Goal: Information Seeking & Learning: Compare options

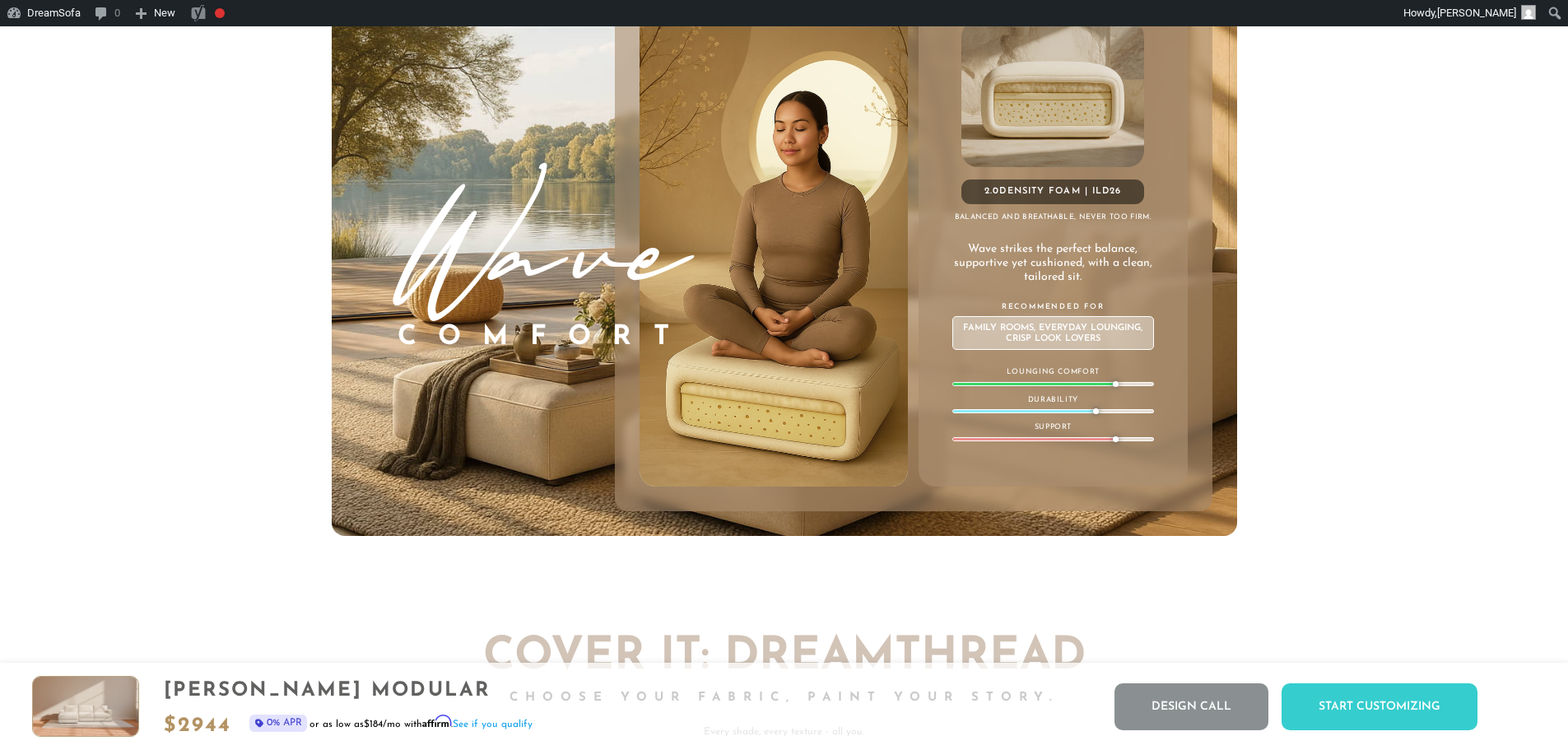
scroll to position [19434, 1555]
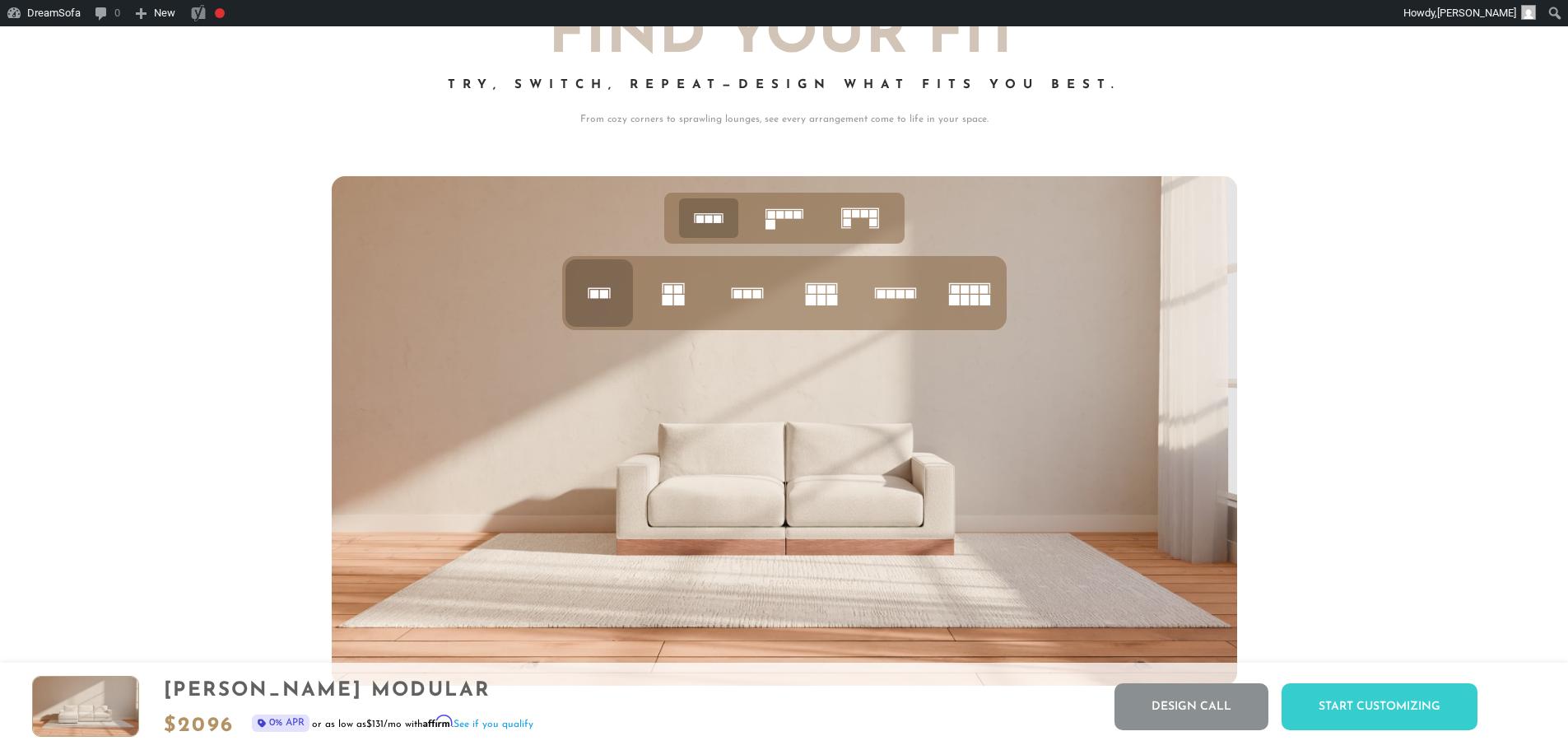
scroll to position [7082, 0]
click at [668, 291] on rect at bounding box center [668, 290] width 9 height 9
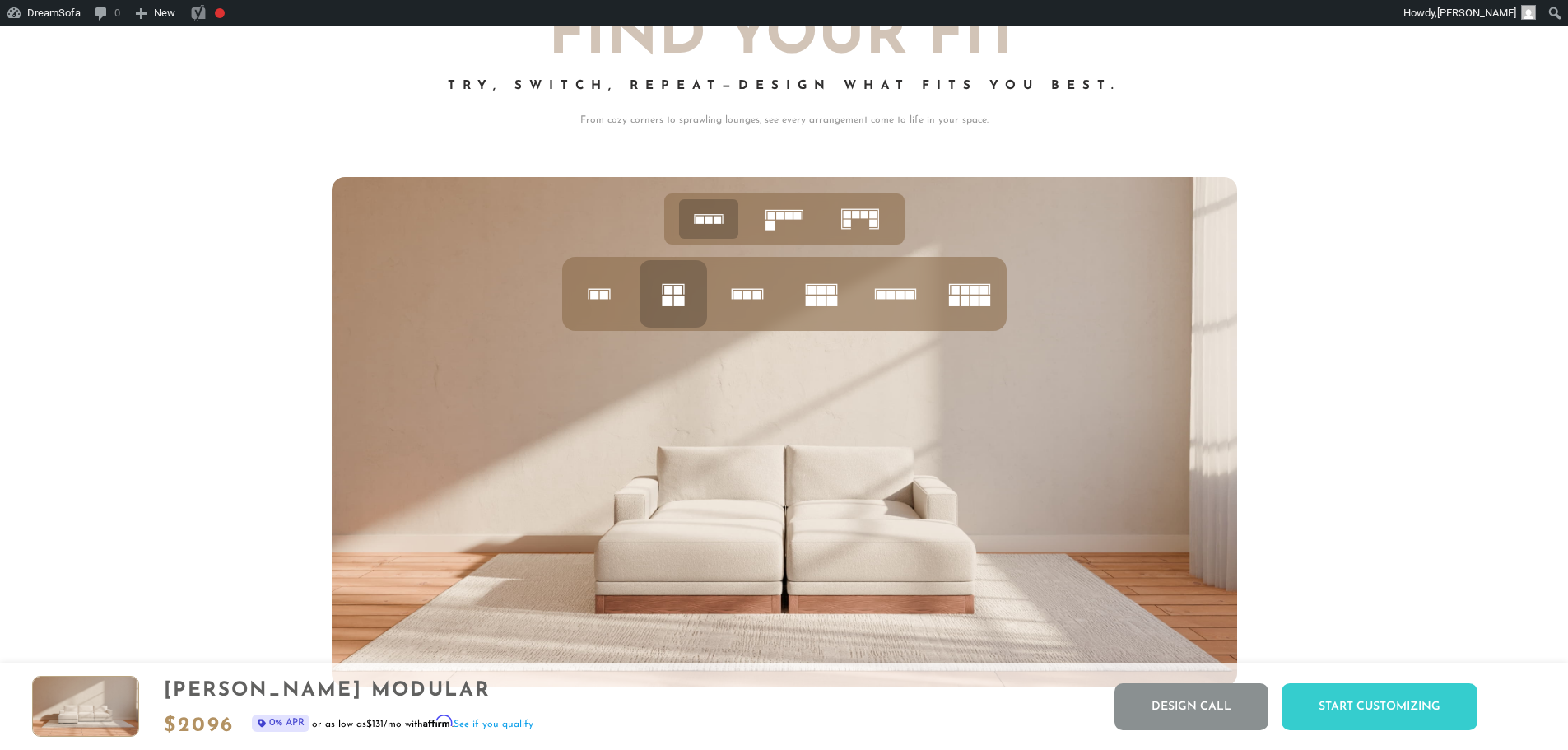
click at [747, 298] on rect at bounding box center [747, 295] width 9 height 9
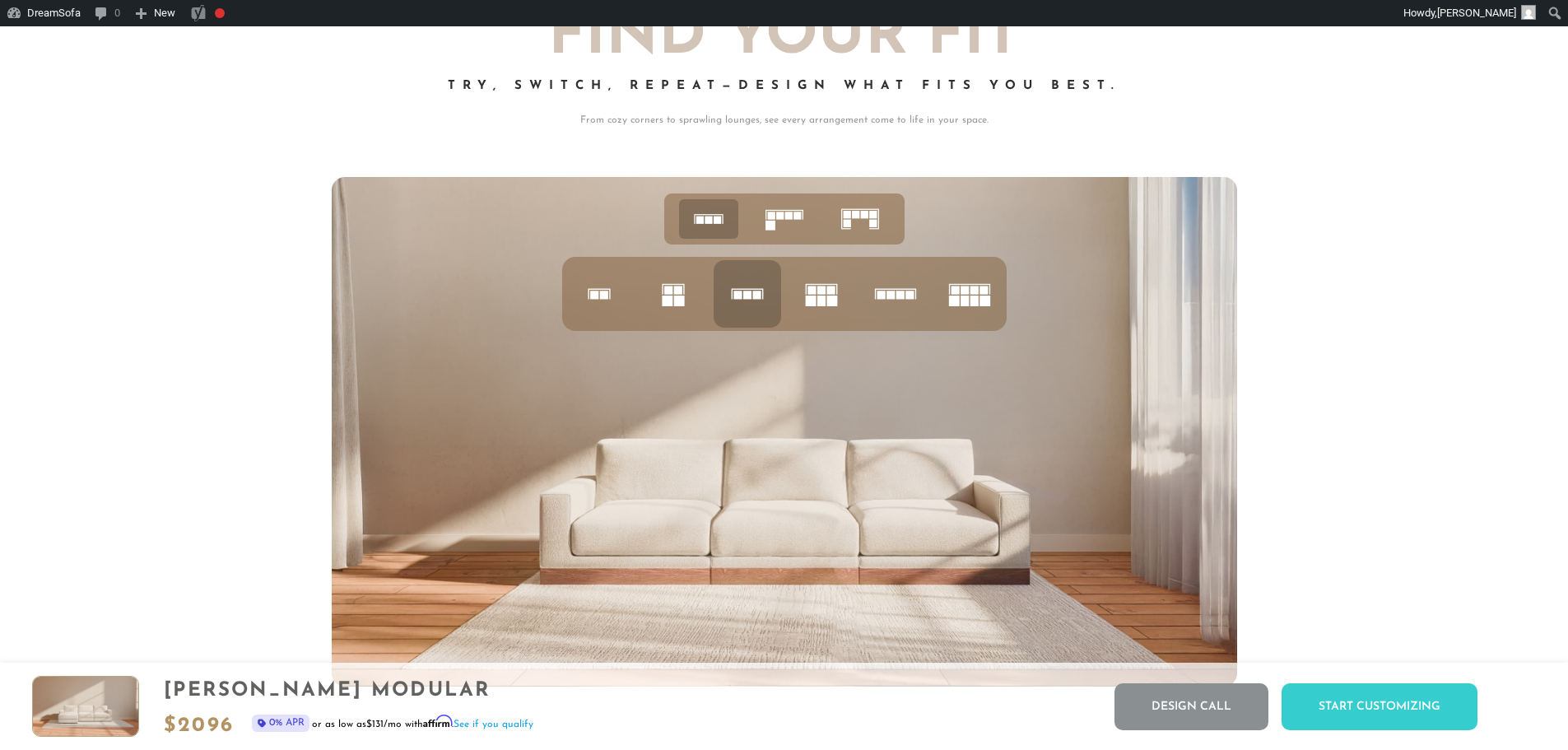
click at [822, 306] on rect at bounding box center [821, 301] width 9 height 11
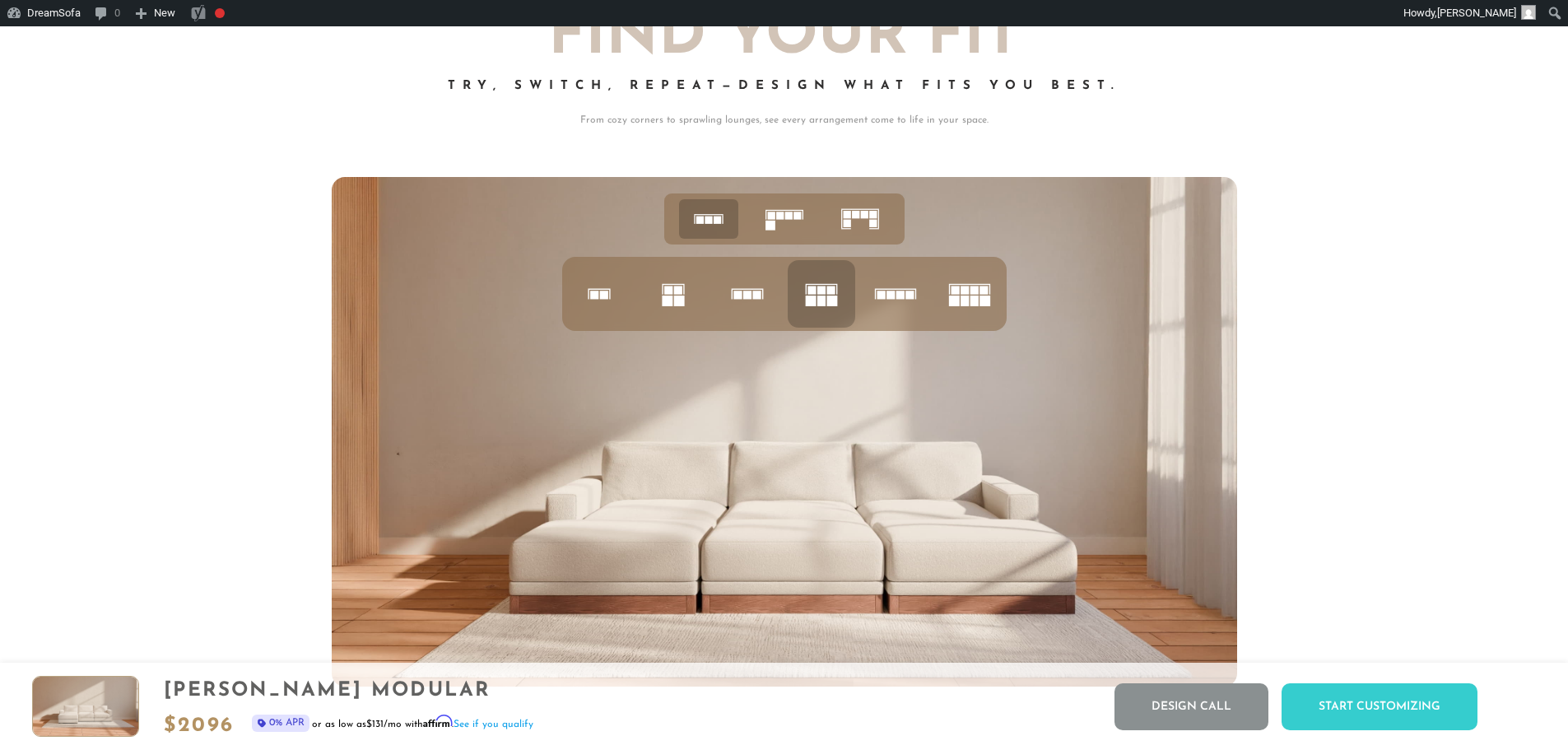
click at [916, 306] on icon at bounding box center [896, 294] width 56 height 56
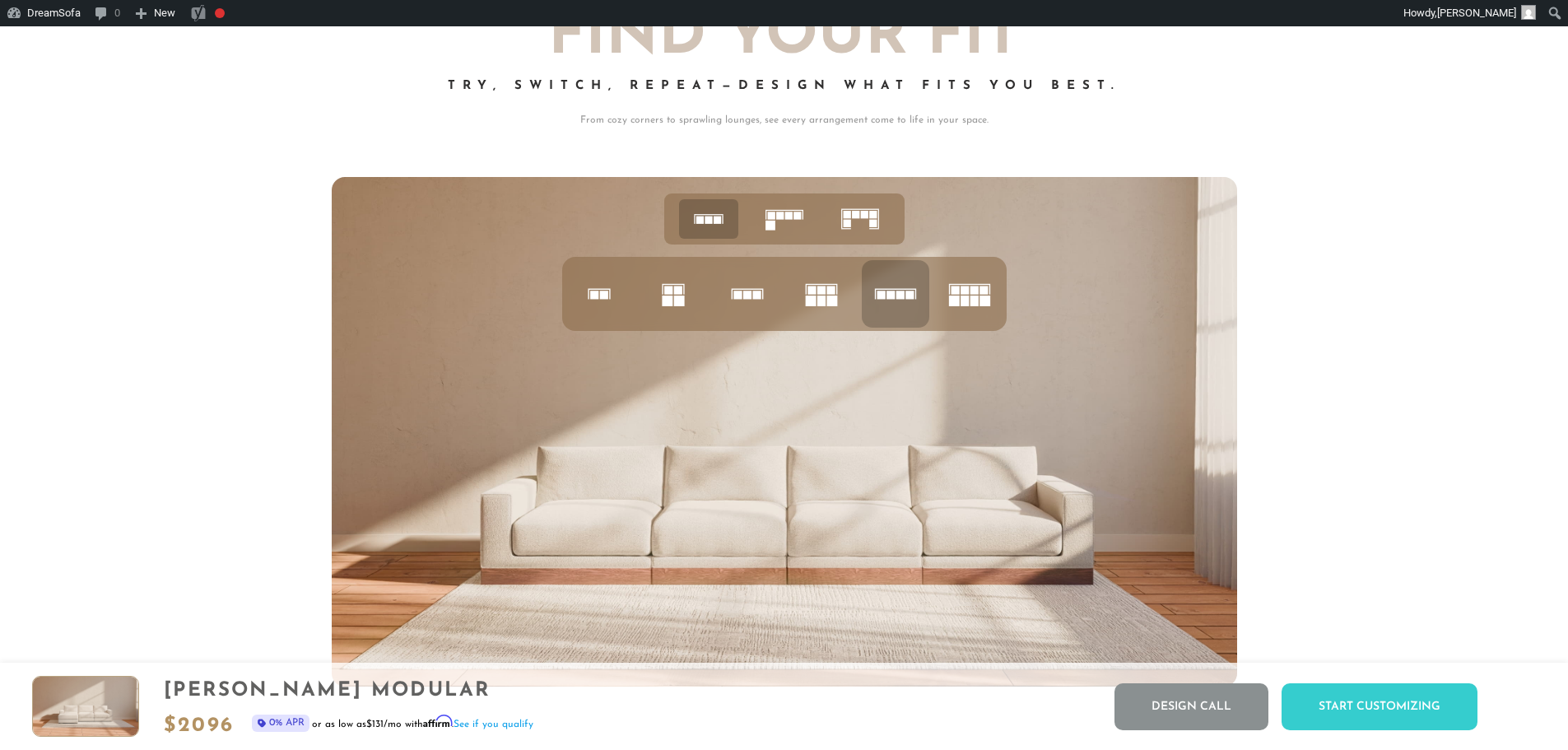
click at [953, 306] on rect at bounding box center [953, 301] width 11 height 11
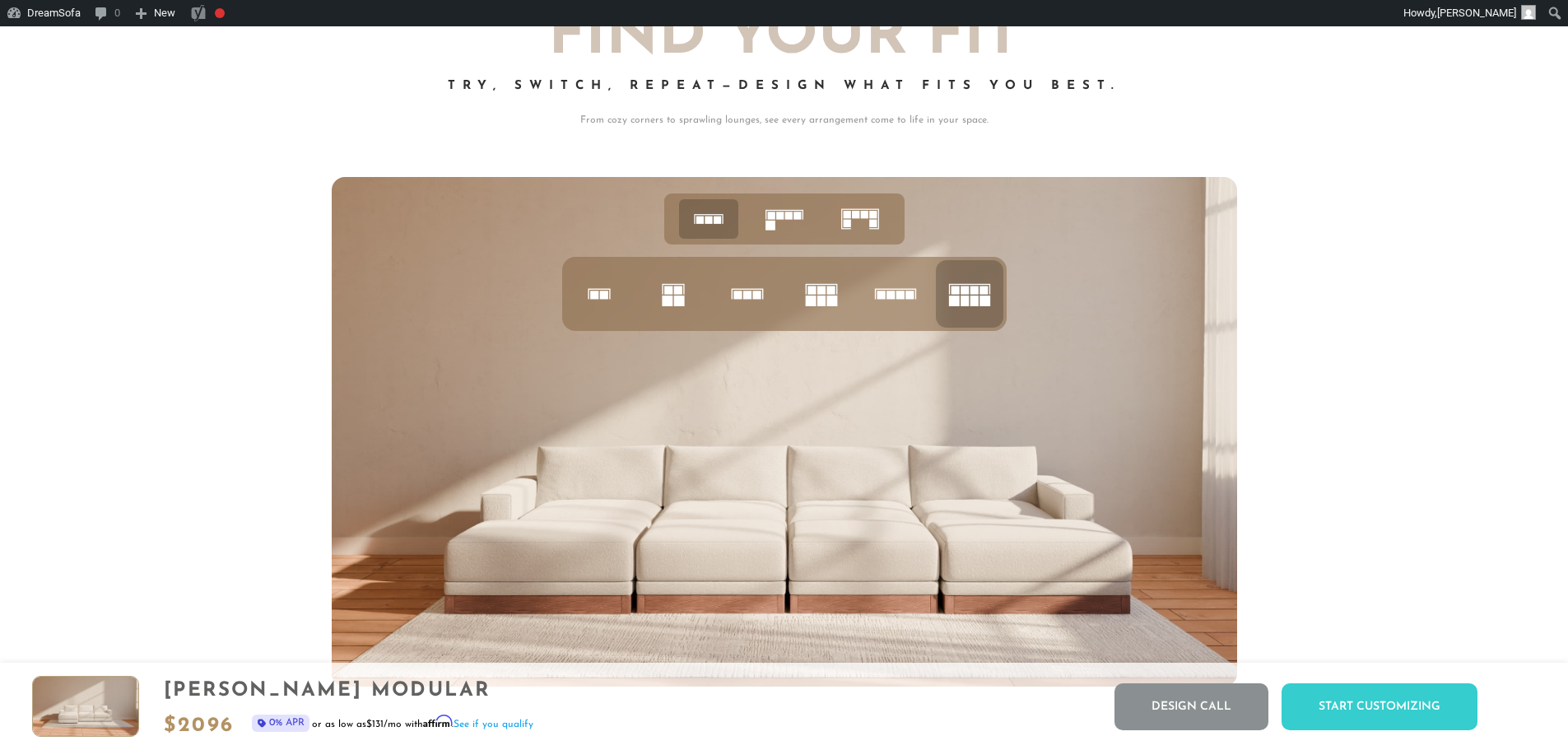
click at [785, 233] on icon at bounding box center [784, 219] width 51 height 51
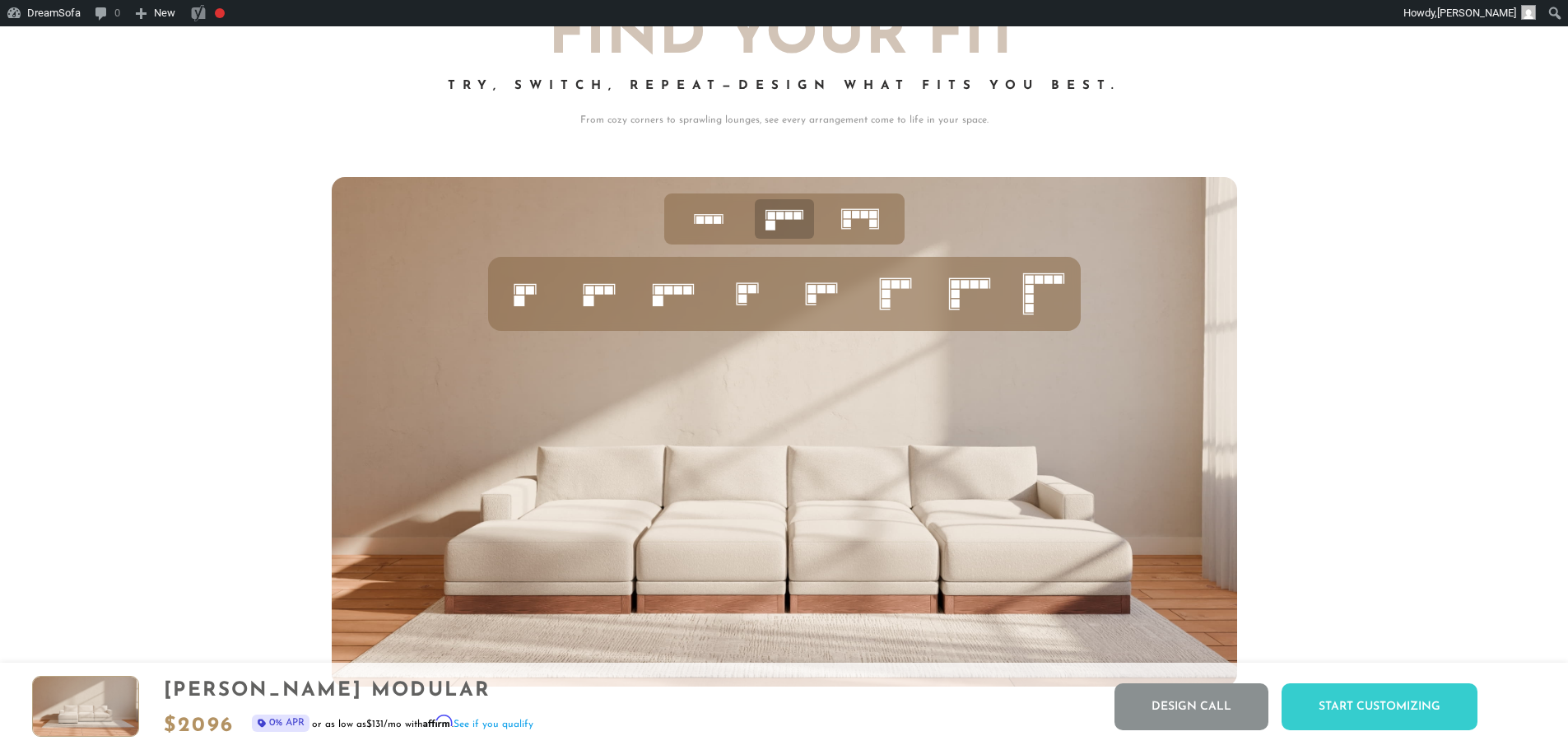
click at [856, 232] on icon at bounding box center [860, 219] width 51 height 51
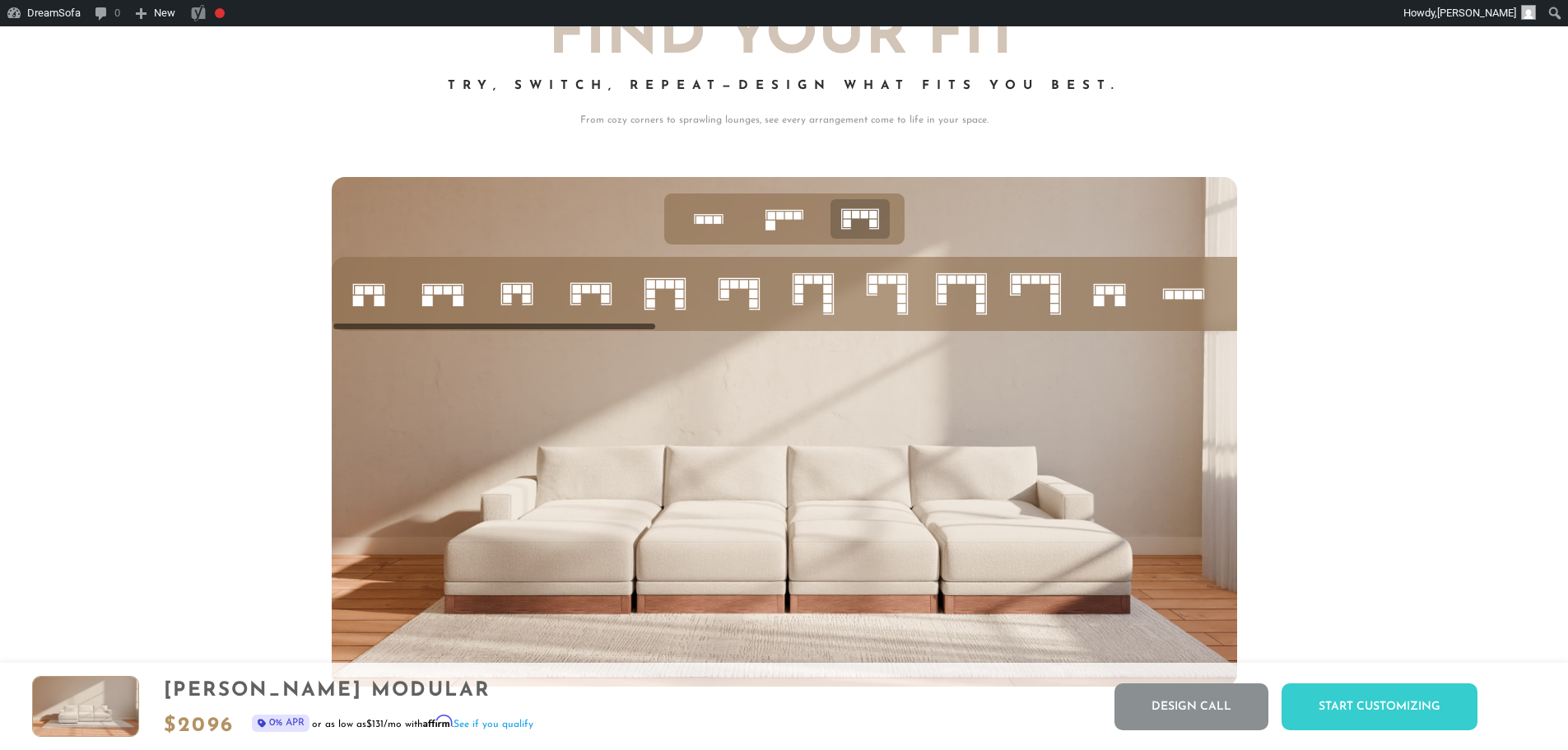
click at [547, 300] on li at bounding box center [516, 293] width 67 height 67
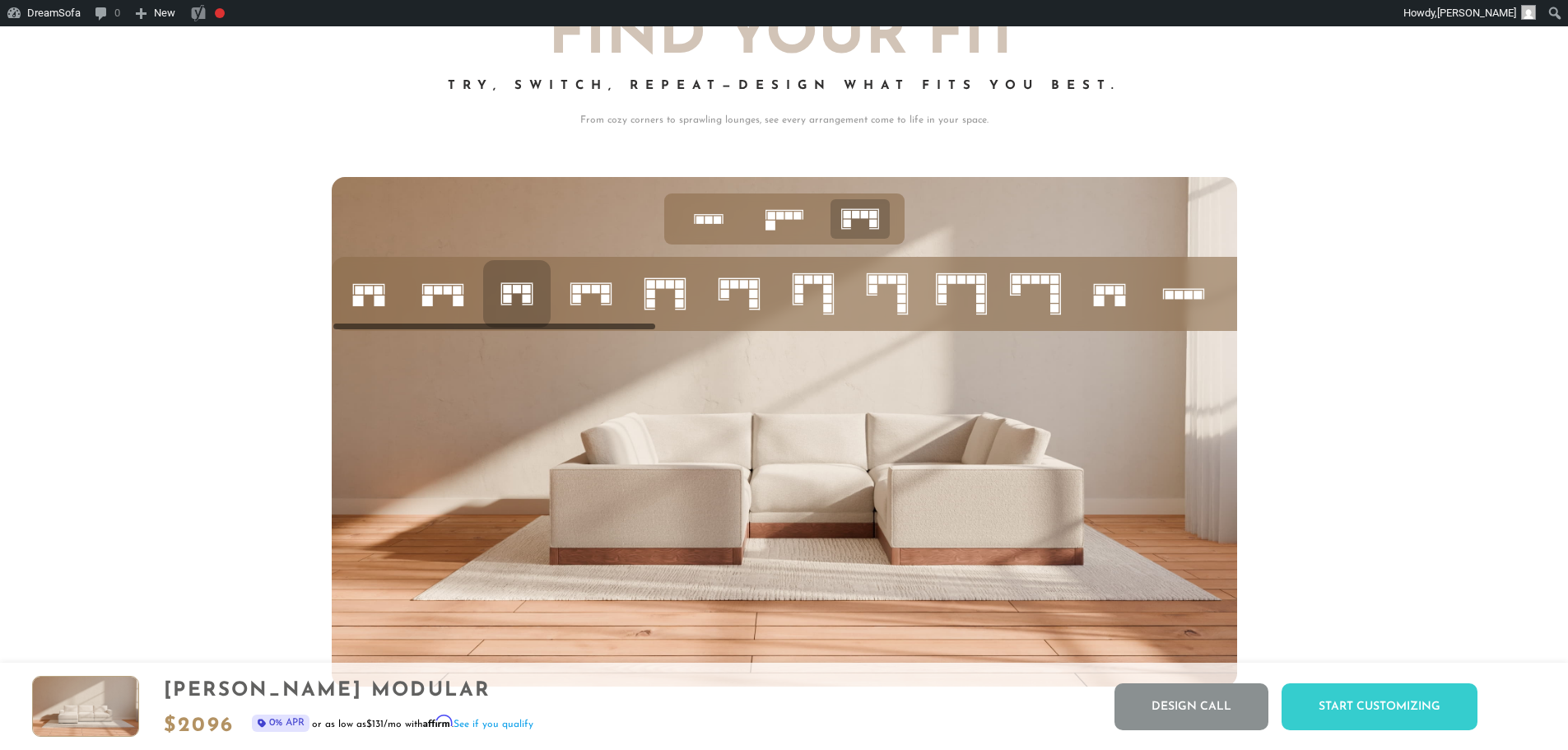
click at [695, 306] on li at bounding box center [665, 293] width 67 height 67
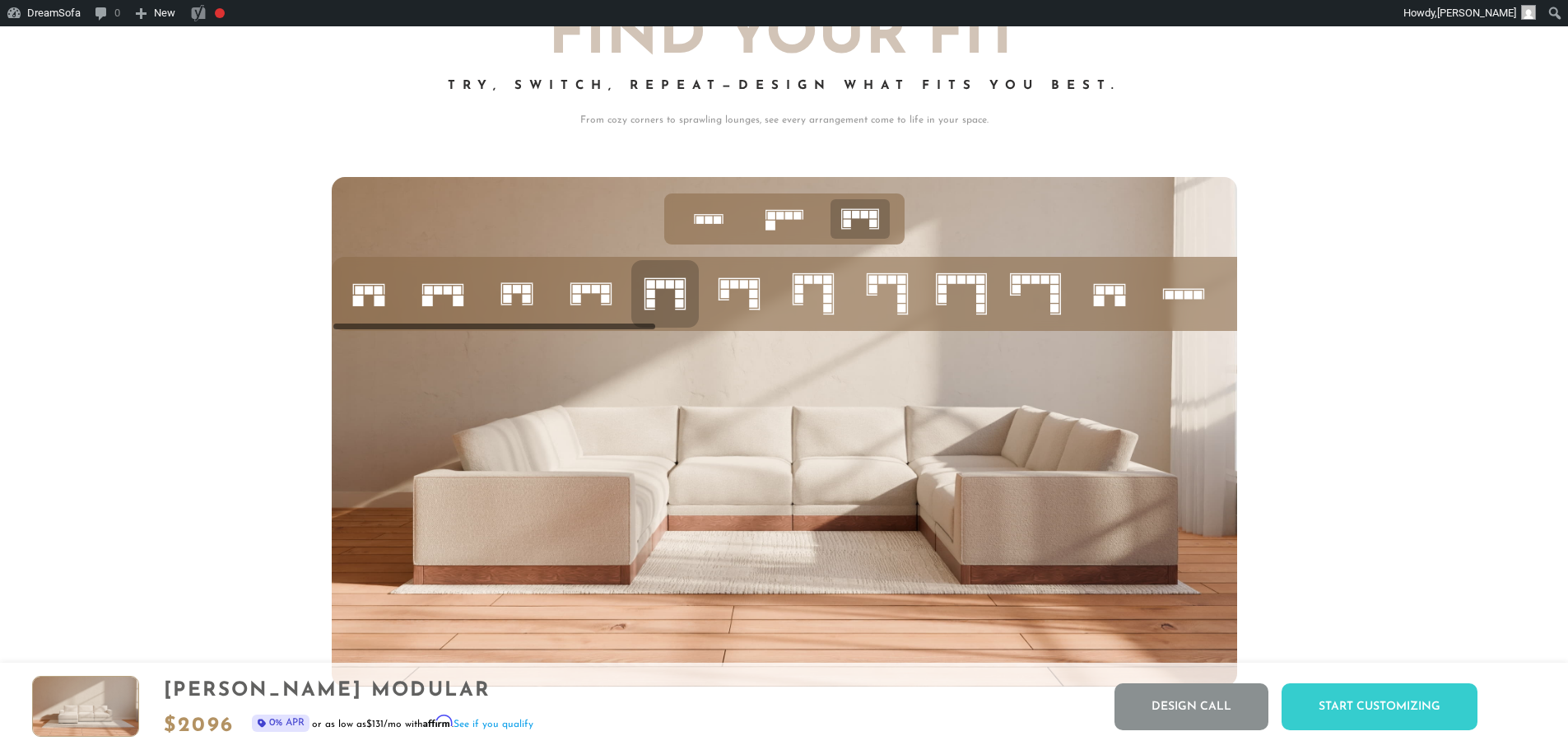
click at [685, 228] on icon at bounding box center [709, 219] width 51 height 51
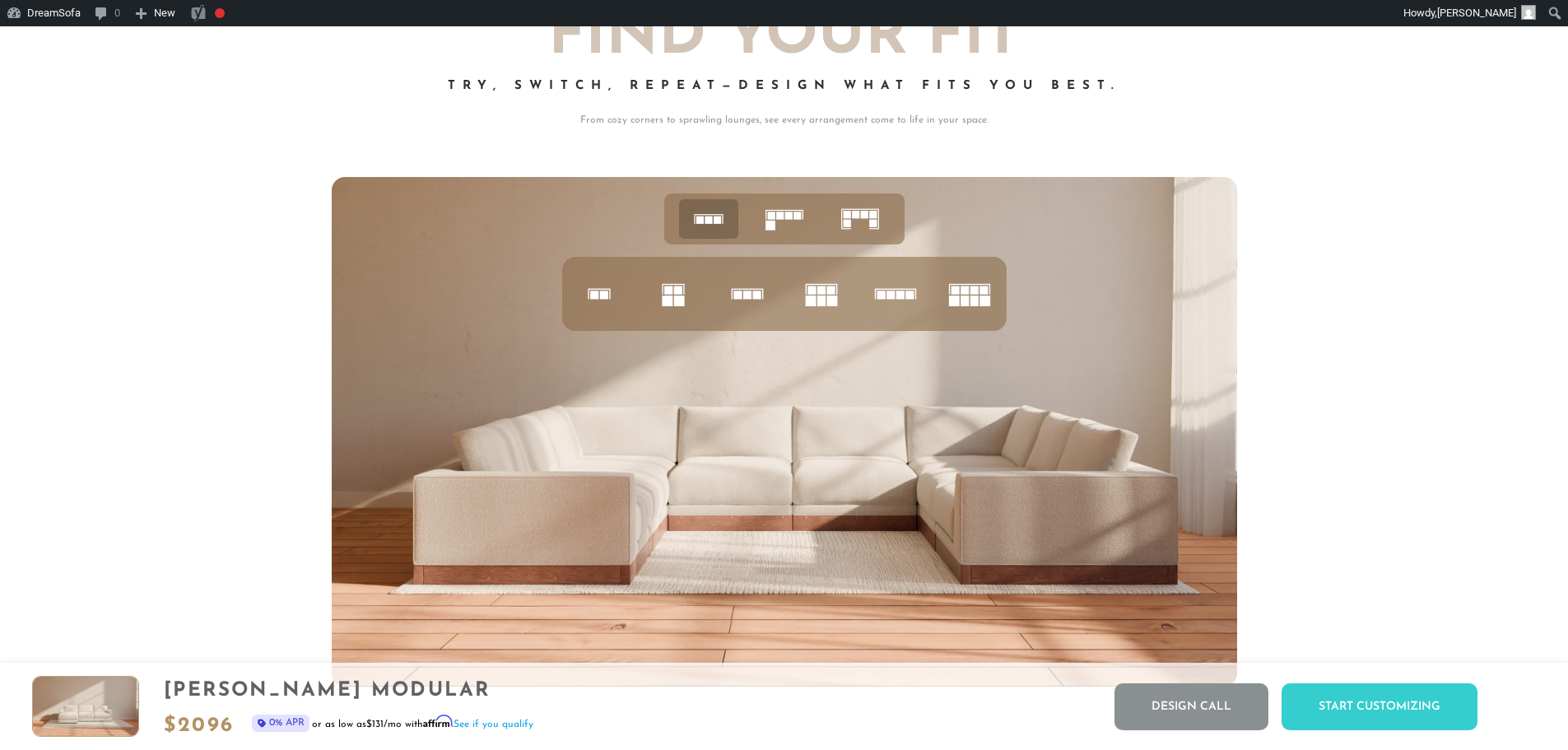
click at [967, 300] on icon at bounding box center [970, 294] width 56 height 56
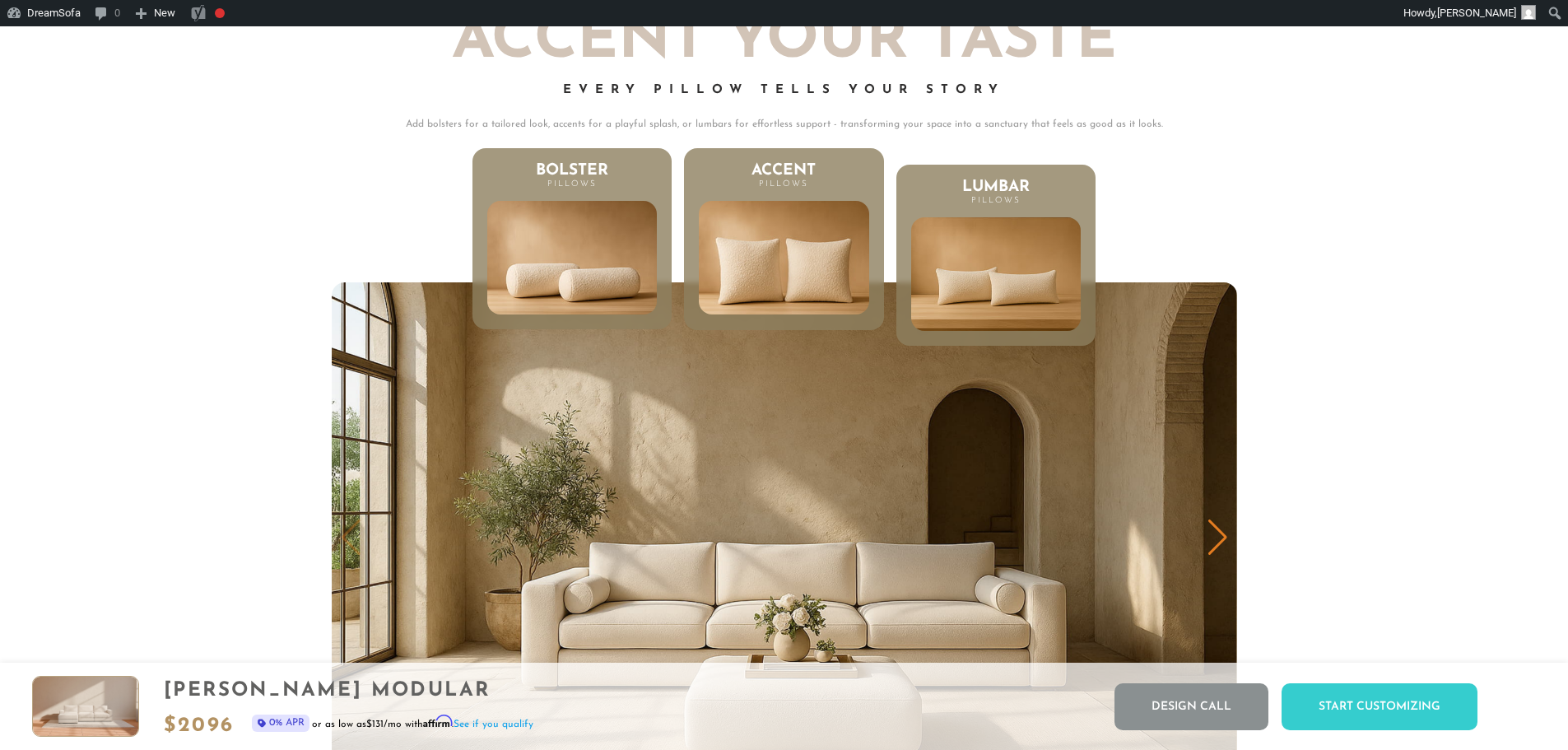
scroll to position [8645, 0]
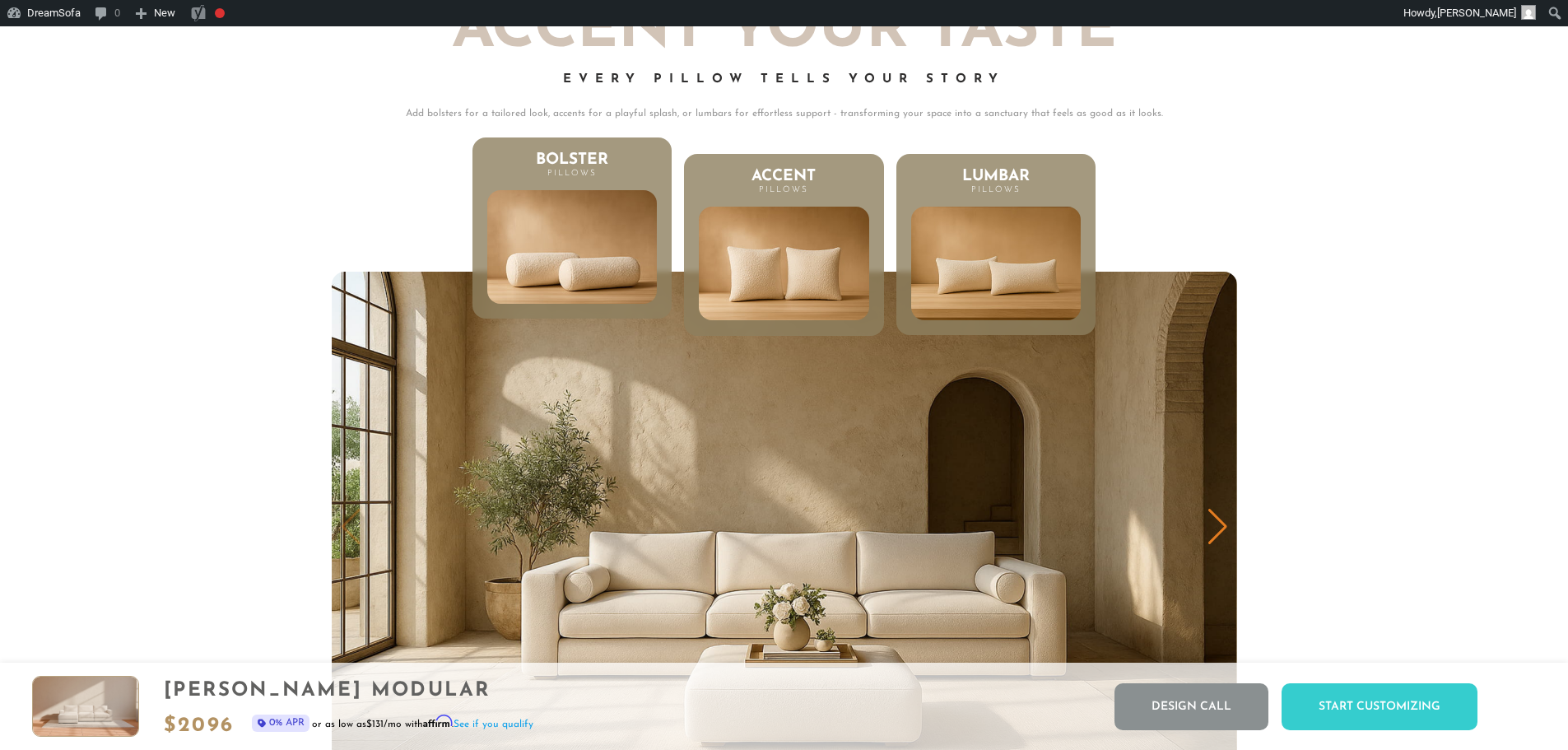
click at [662, 199] on li "Bolster Pillows" at bounding box center [572, 228] width 199 height 182
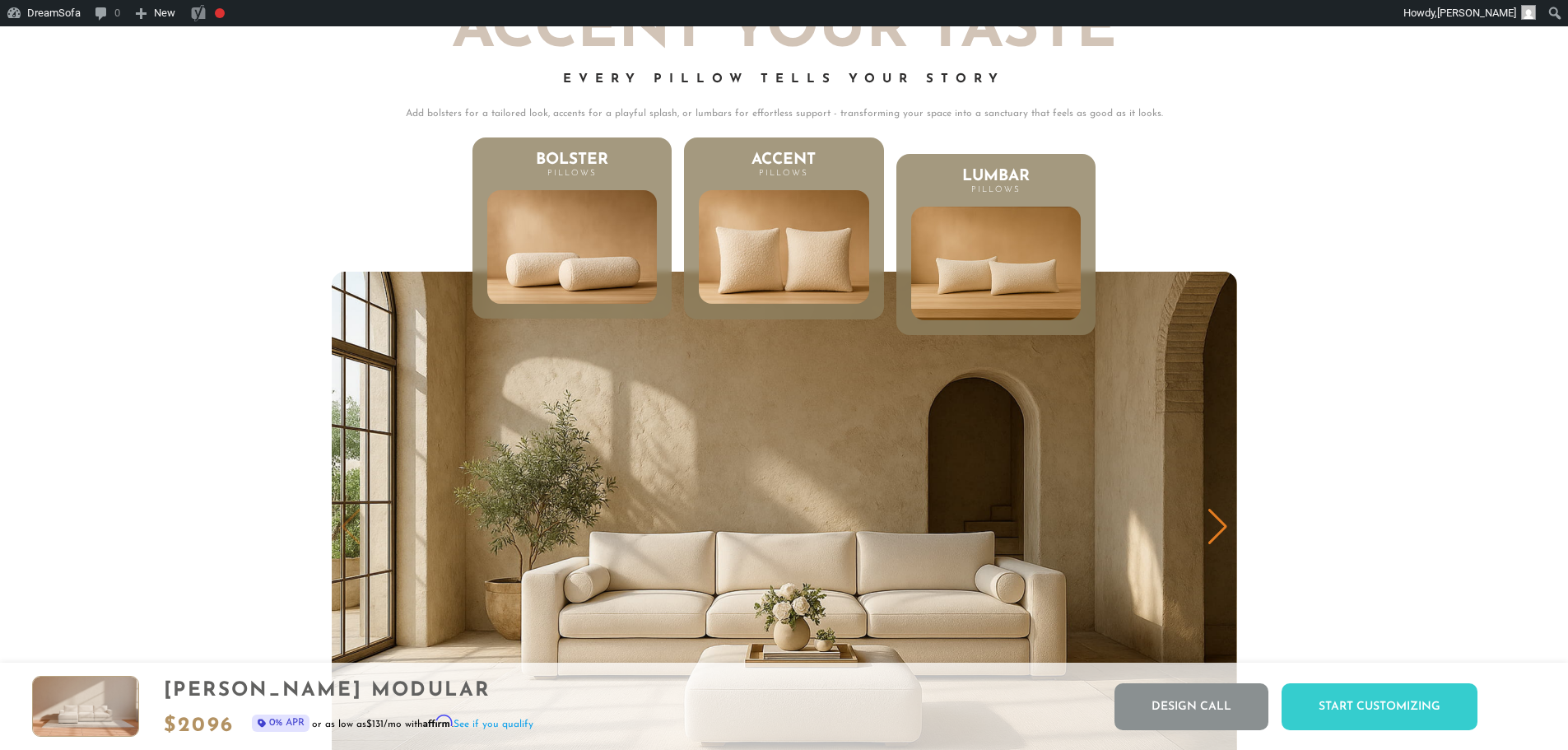
click at [741, 224] on img at bounding box center [784, 247] width 204 height 137
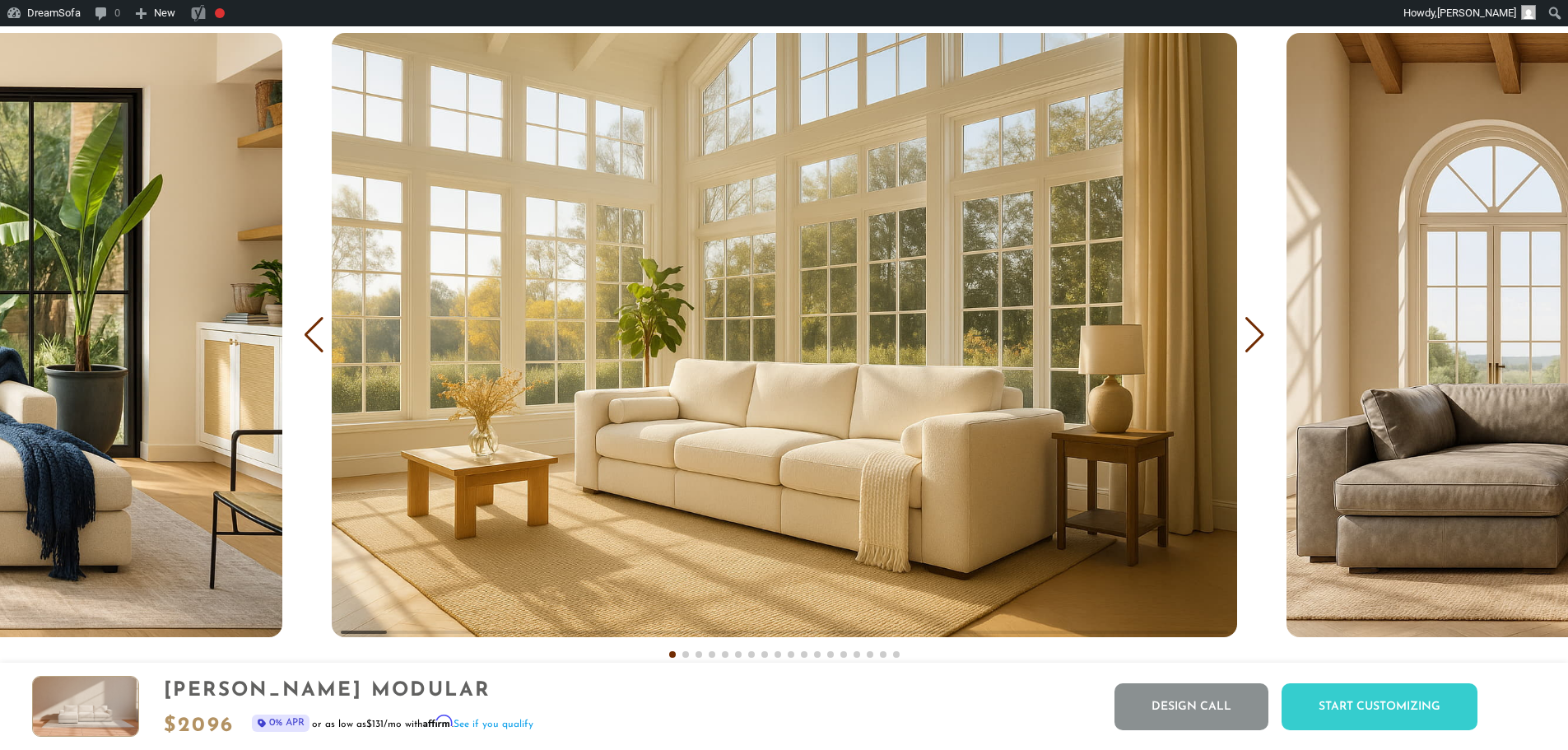
scroll to position [10504, 0]
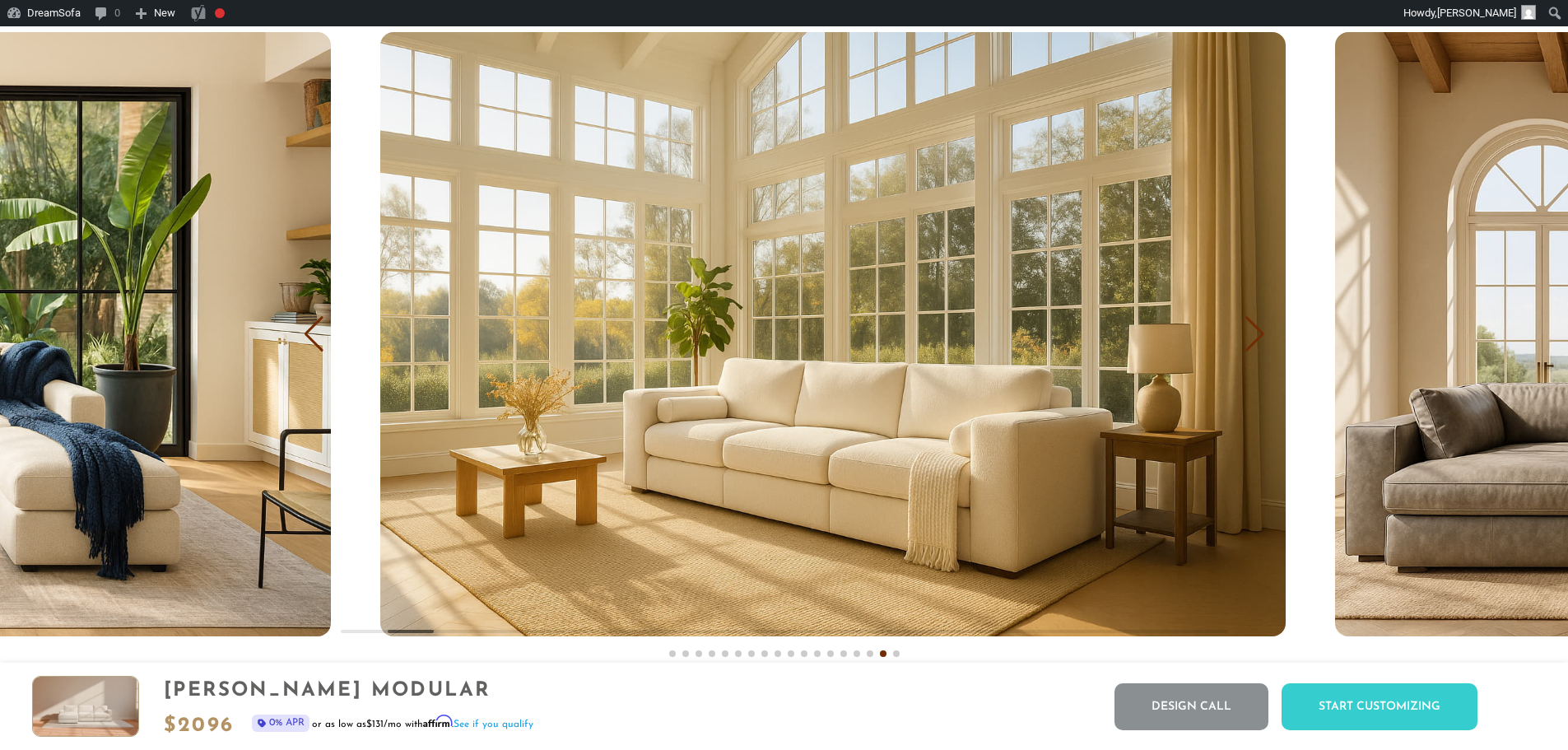
click at [1259, 382] on img "1 / 18" at bounding box center [833, 334] width 905 height 603
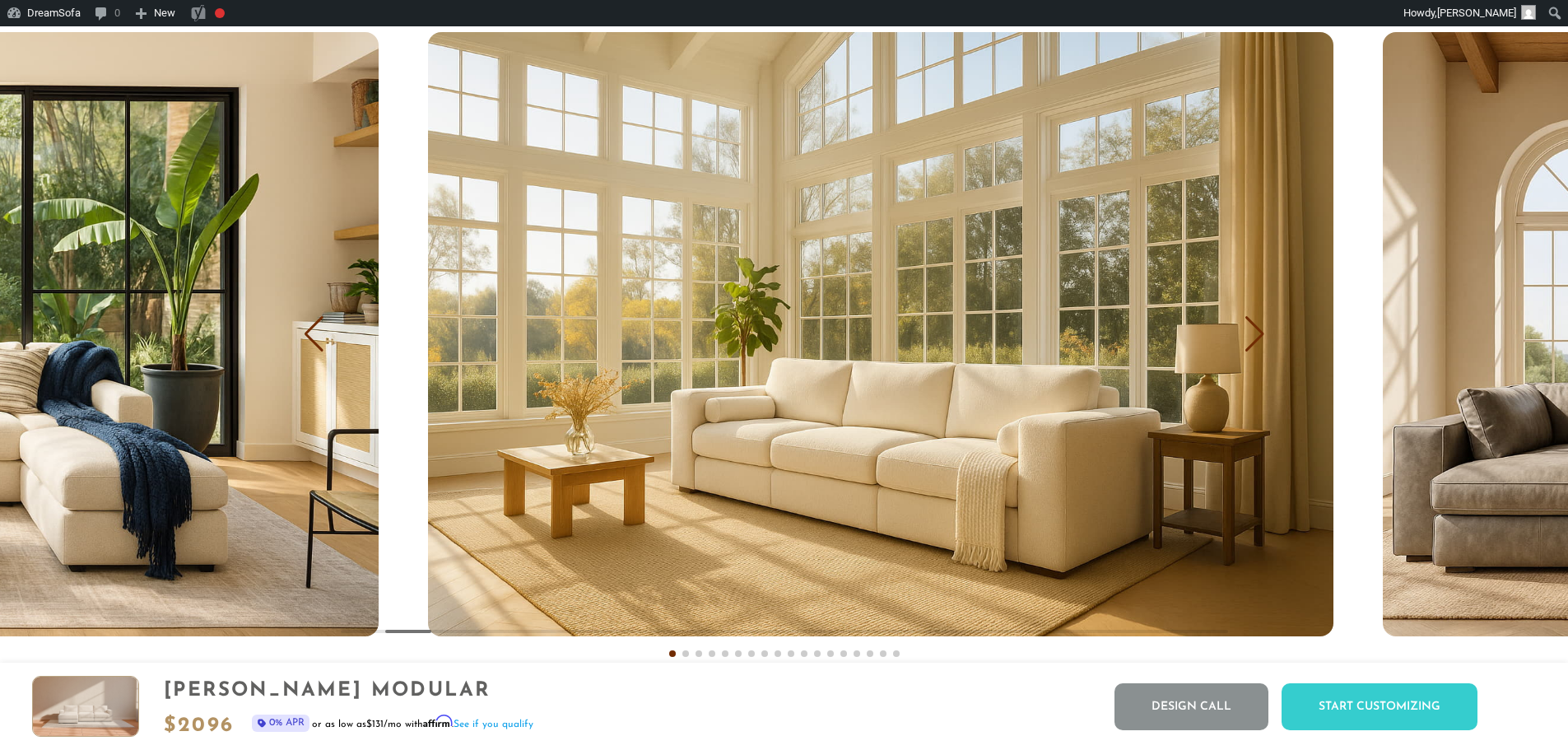
click at [1121, 401] on img "1 / 18" at bounding box center [880, 334] width 905 height 603
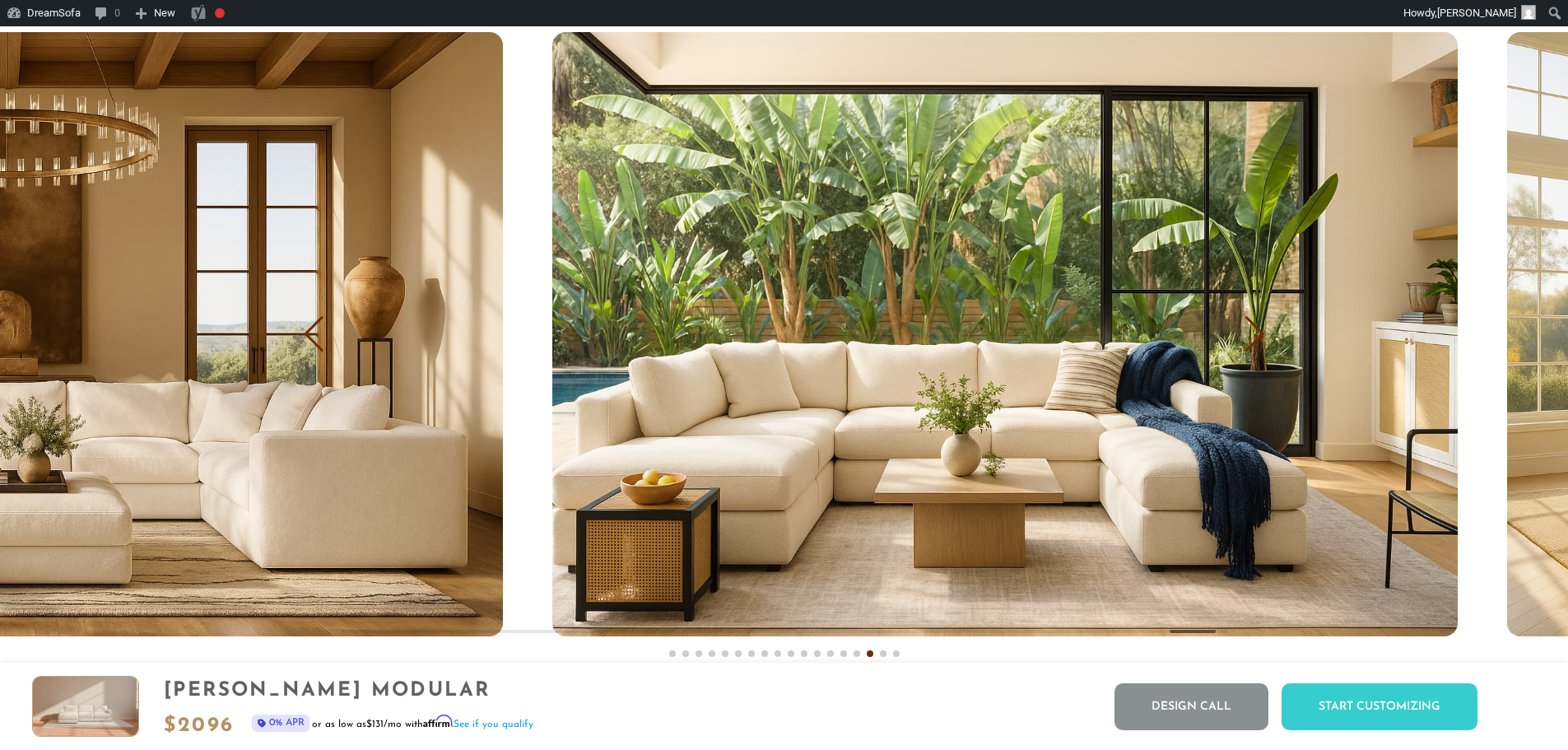
click at [1123, 430] on img "18 / 18" at bounding box center [1005, 334] width 905 height 603
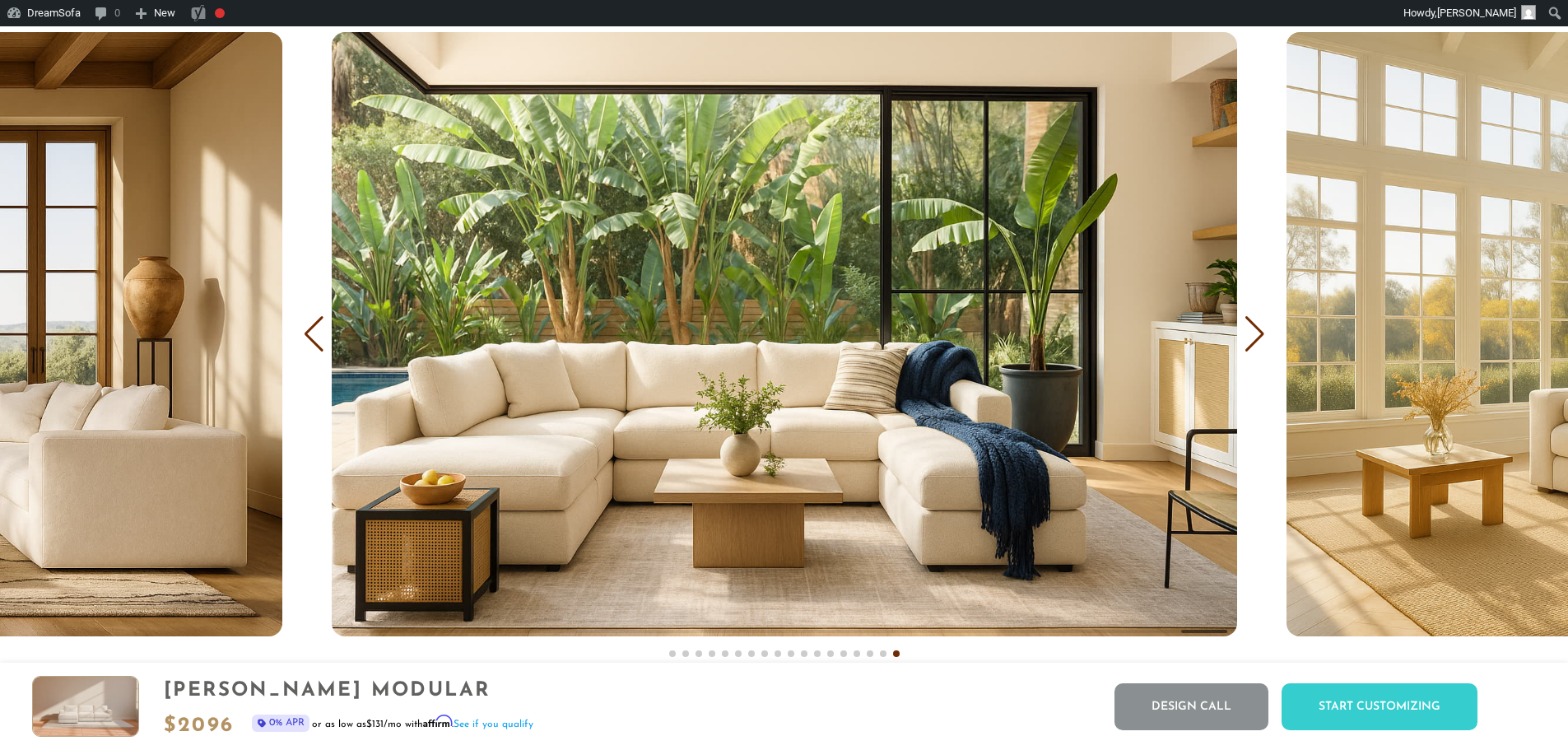
click at [730, 424] on img "18 / 18" at bounding box center [784, 334] width 905 height 603
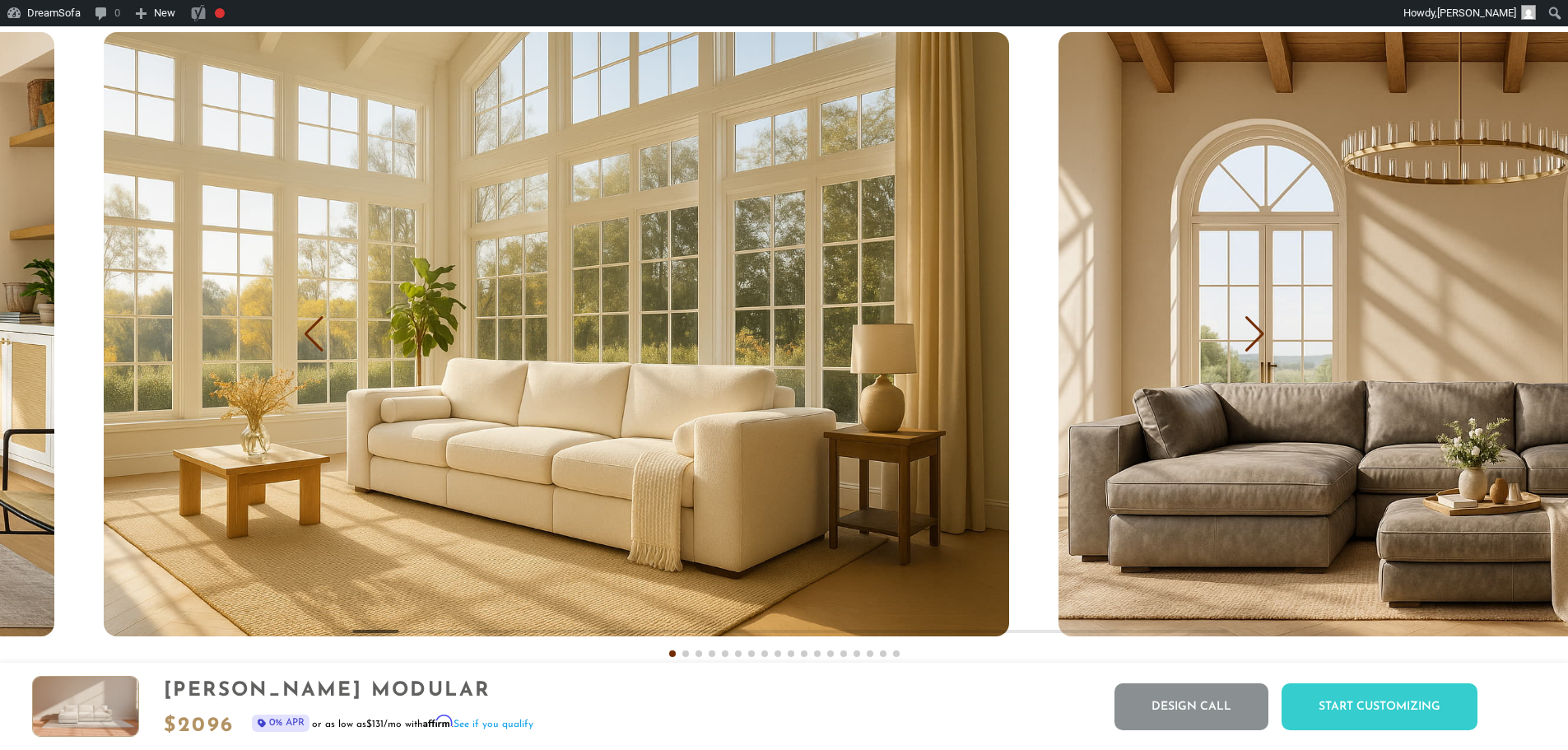
click at [507, 410] on img "1 / 18" at bounding box center [556, 334] width 905 height 603
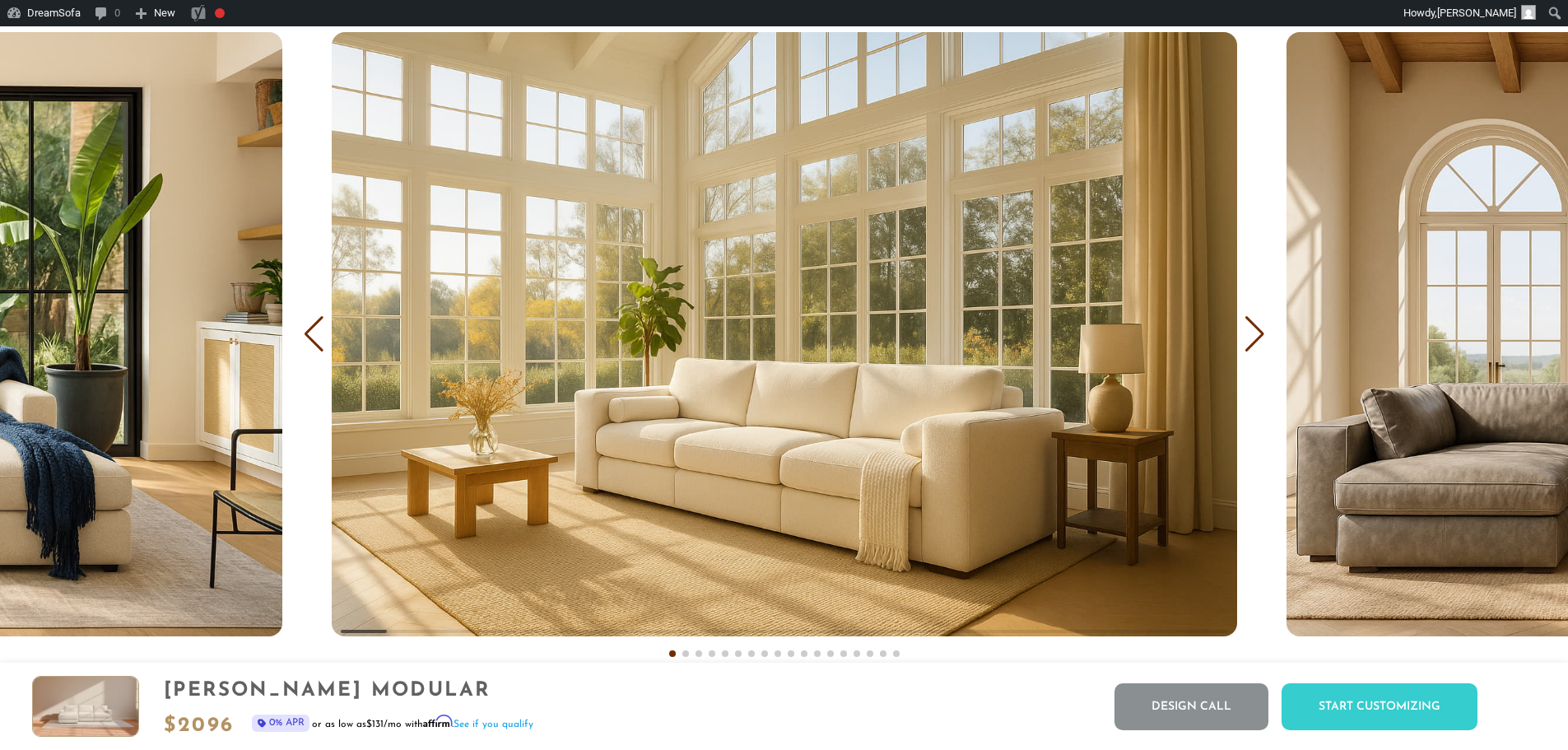
click at [497, 414] on img "1 / 18" at bounding box center [784, 334] width 905 height 603
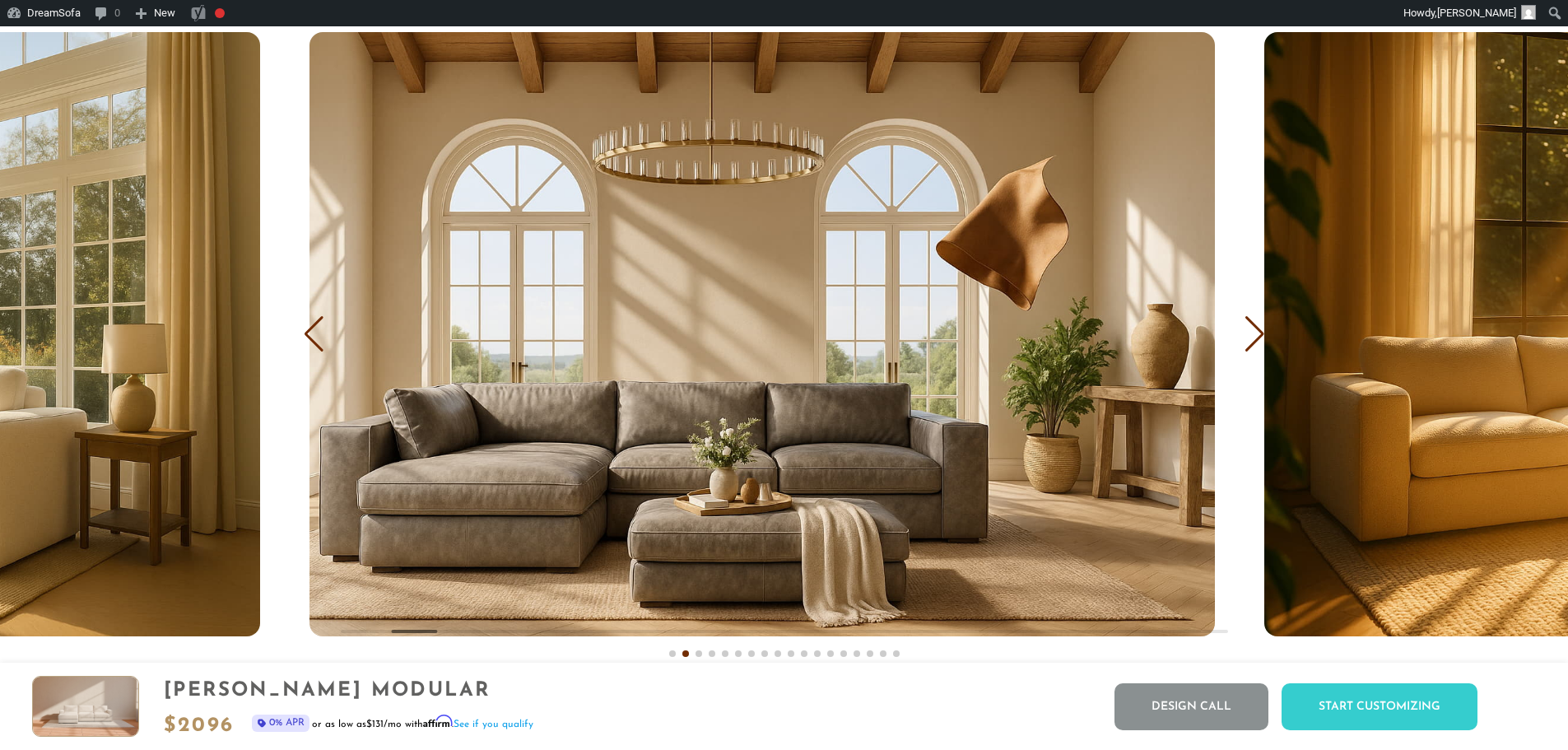
click at [513, 385] on img "2 / 18" at bounding box center [762, 334] width 905 height 603
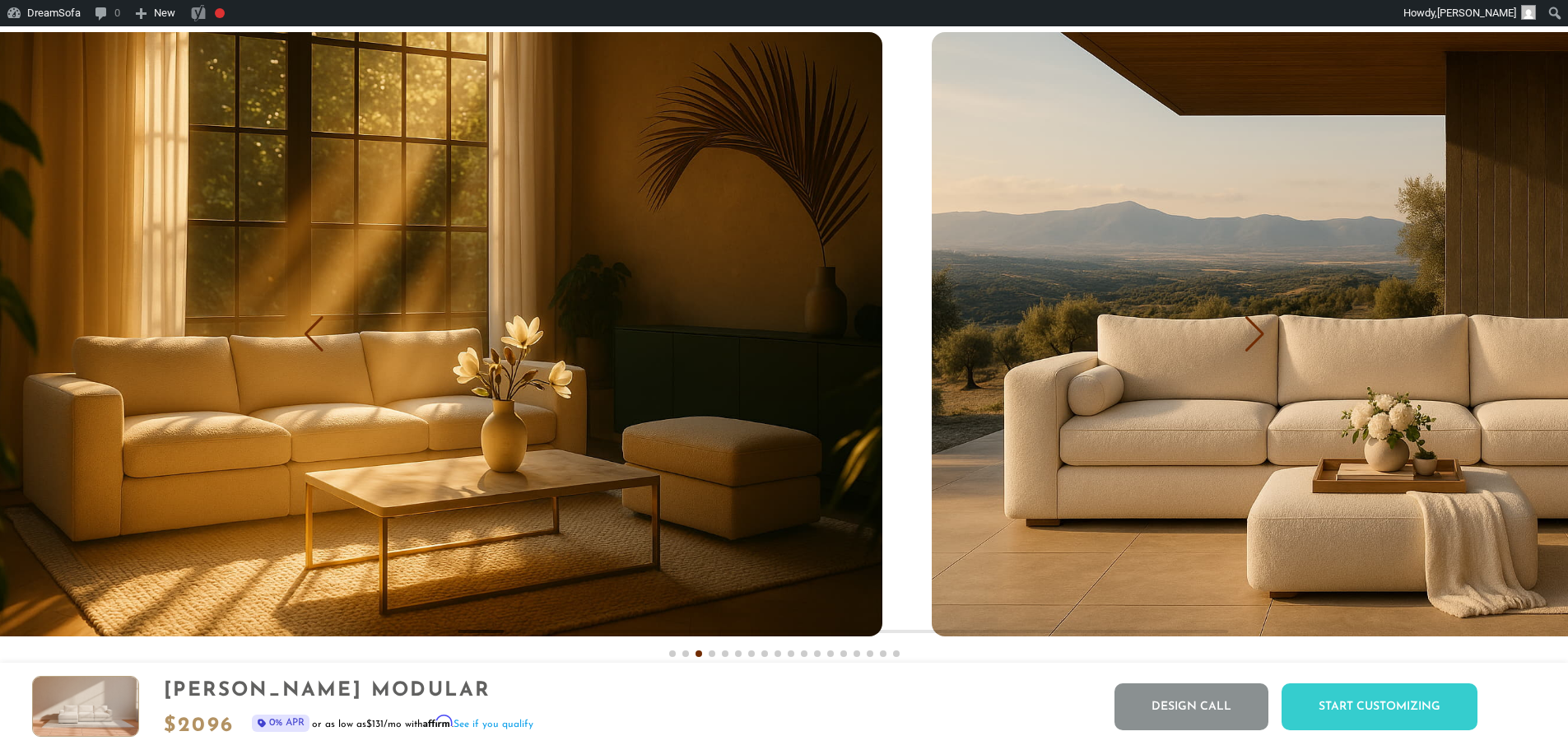
click at [582, 395] on img "3 / 18" at bounding box center [429, 334] width 905 height 603
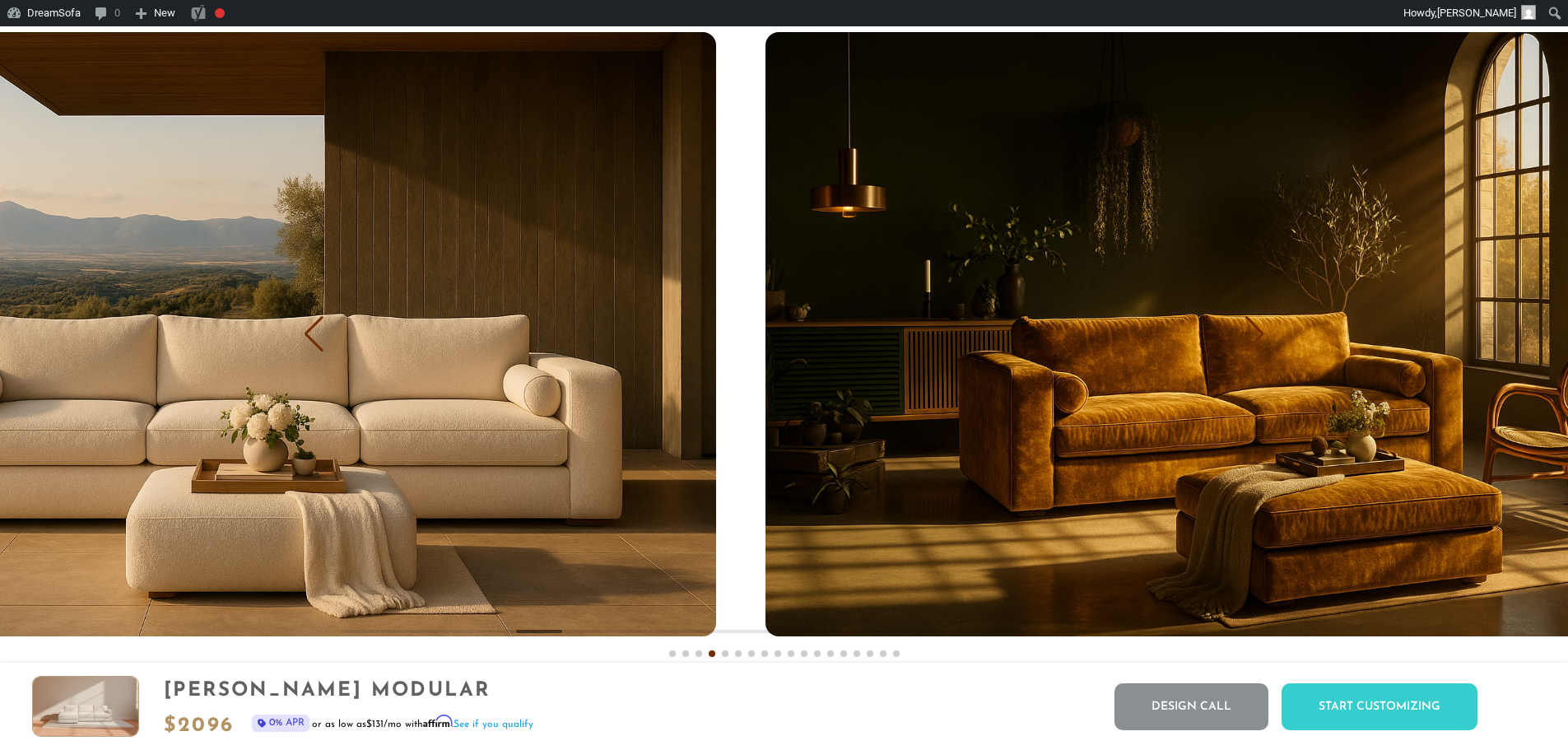
click at [605, 389] on img "4 / 18" at bounding box center [263, 334] width 905 height 603
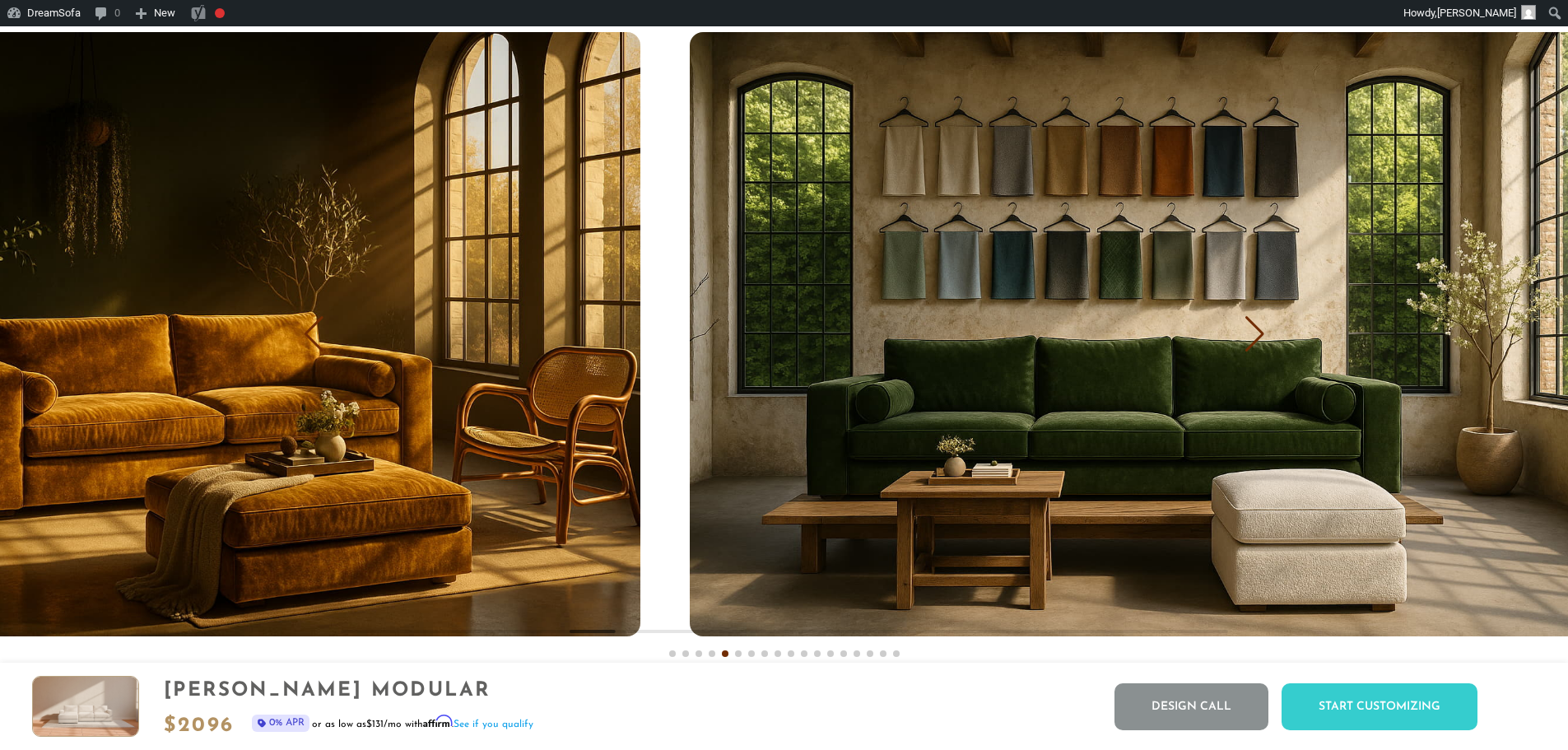
click at [465, 370] on img "5 / 18" at bounding box center [187, 334] width 905 height 603
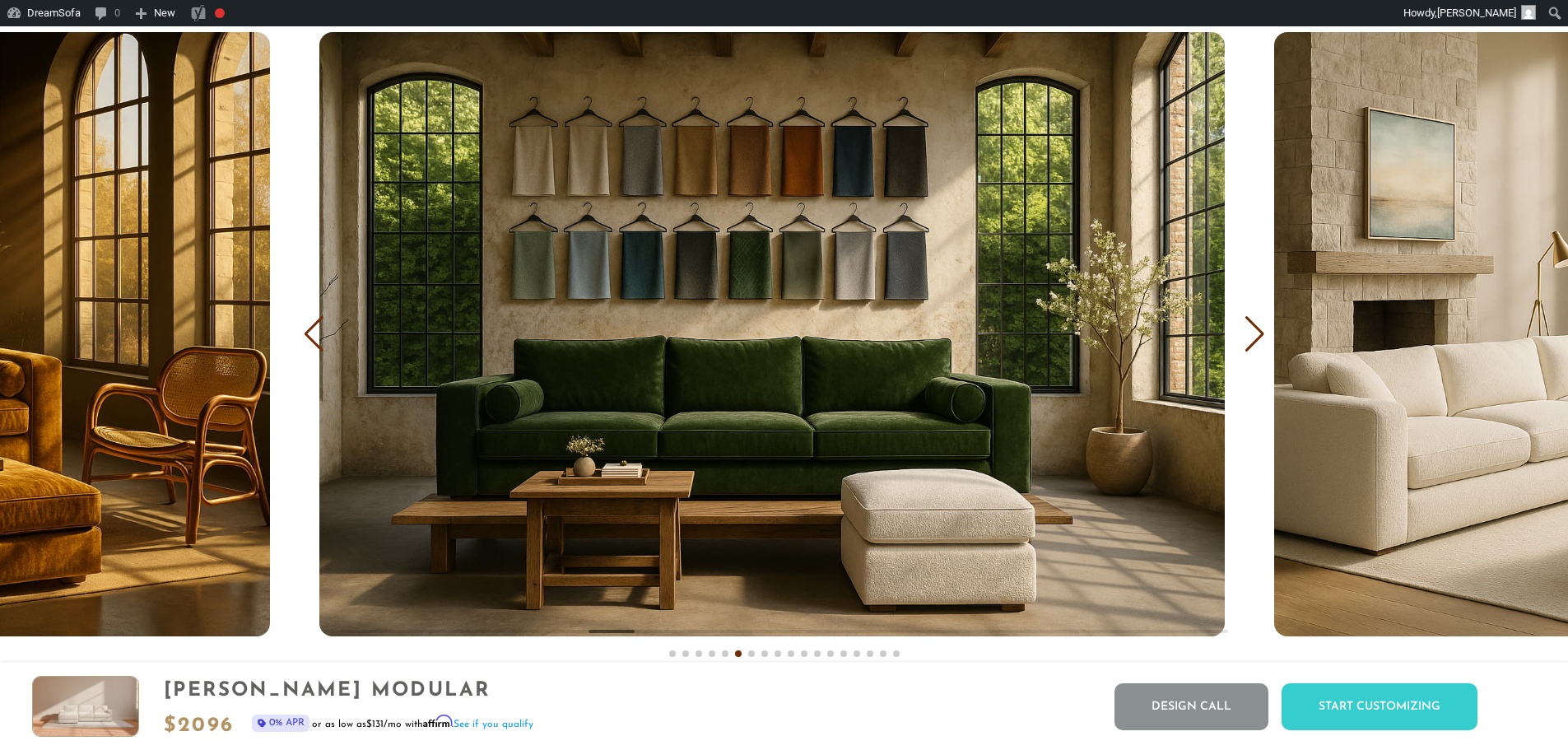
click at [715, 370] on img "6 / 18" at bounding box center [772, 334] width 905 height 603
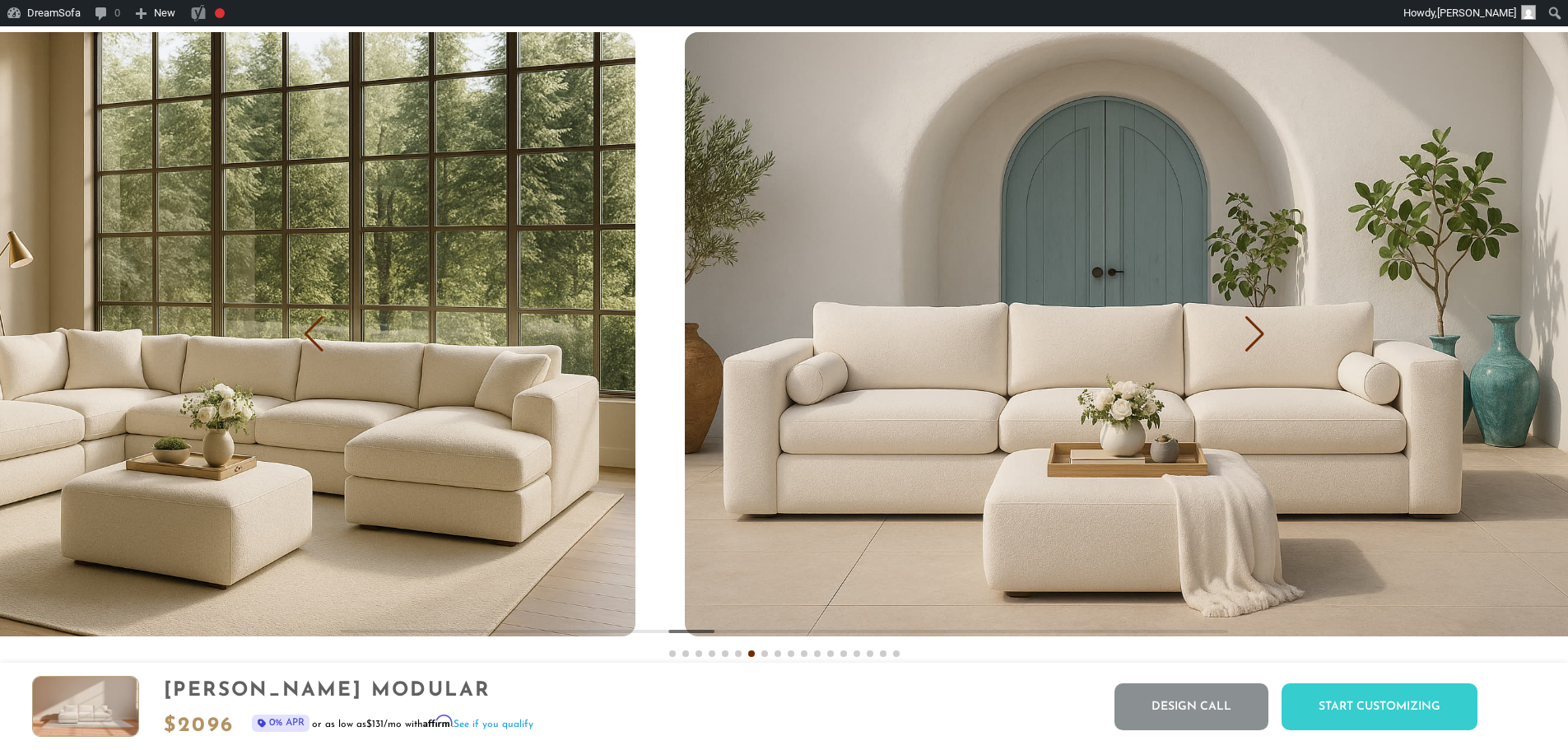
click at [695, 389] on img "8 / 18" at bounding box center [1137, 334] width 905 height 603
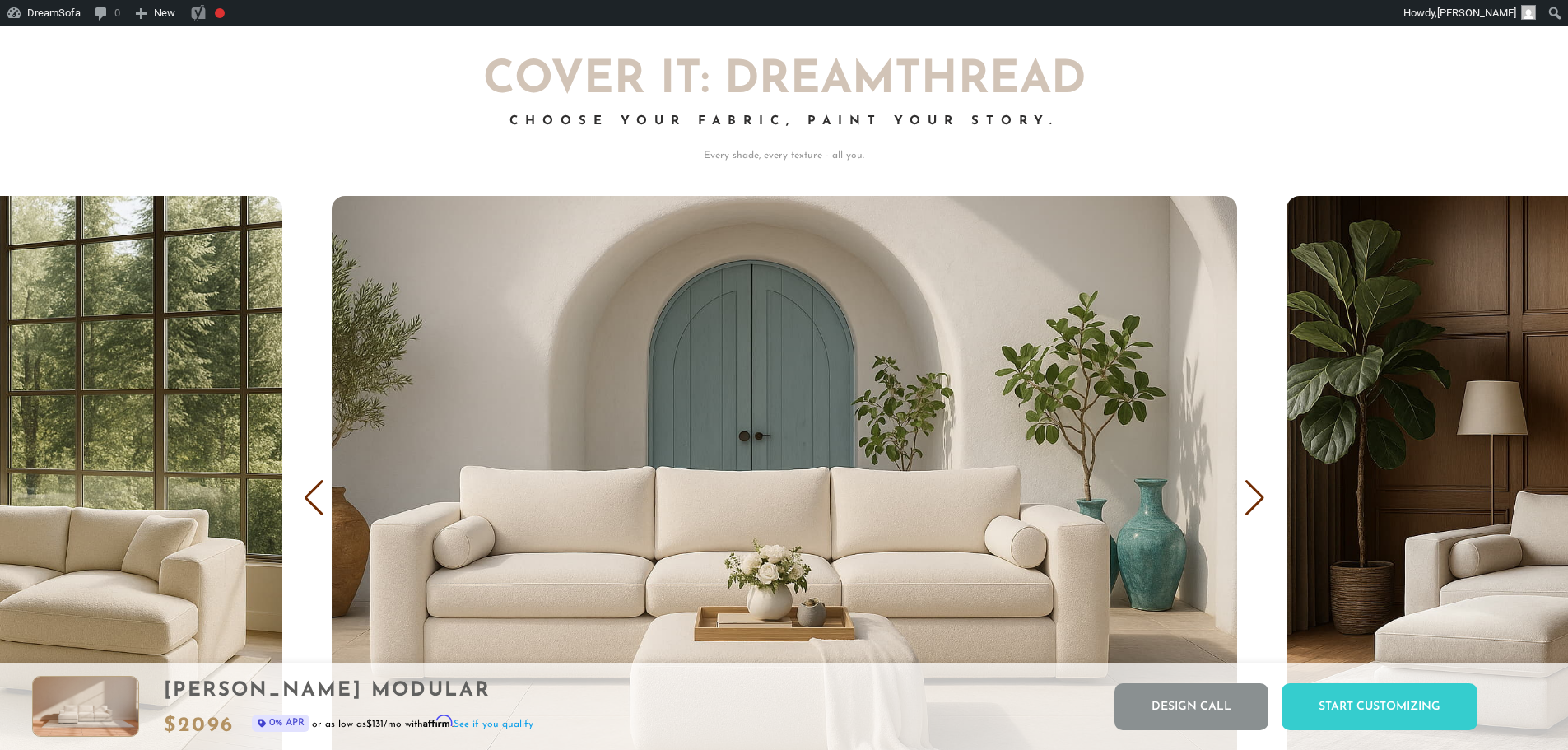
scroll to position [10340, 0]
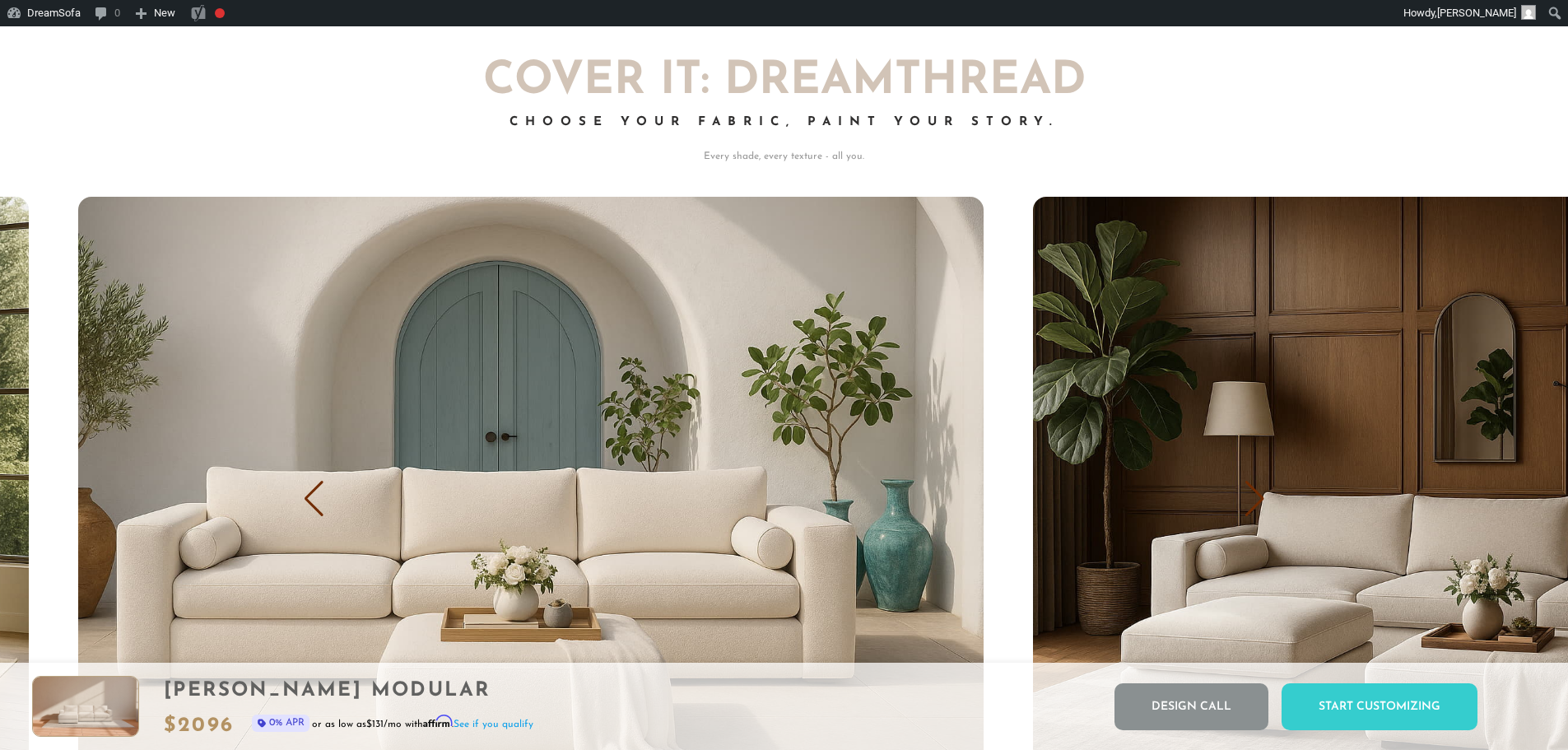
click at [947, 419] on img "8 / 18" at bounding box center [531, 499] width 905 height 603
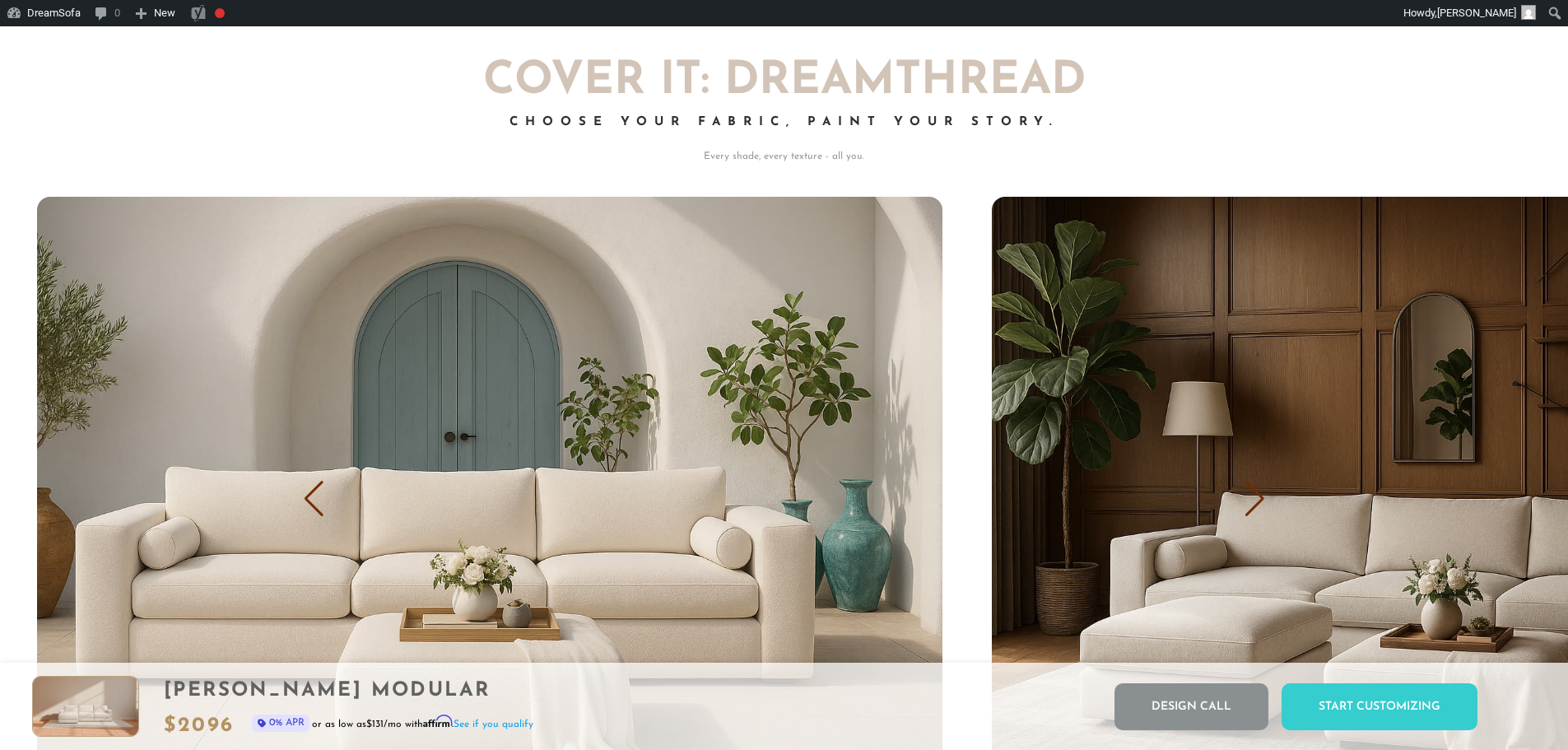
click at [681, 409] on img "8 / 18" at bounding box center [489, 499] width 905 height 603
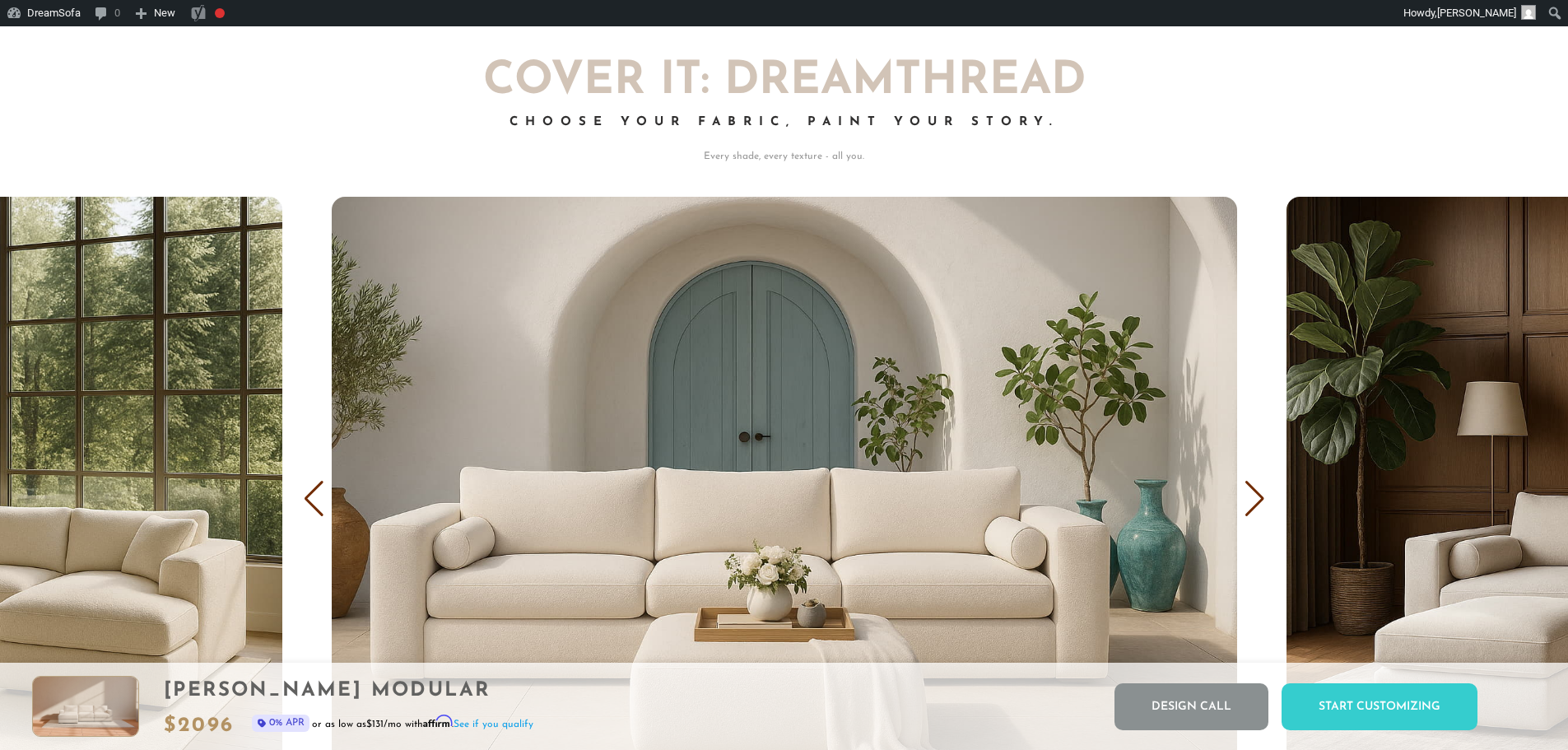
click at [929, 368] on img "8 / 18" at bounding box center [784, 499] width 905 height 603
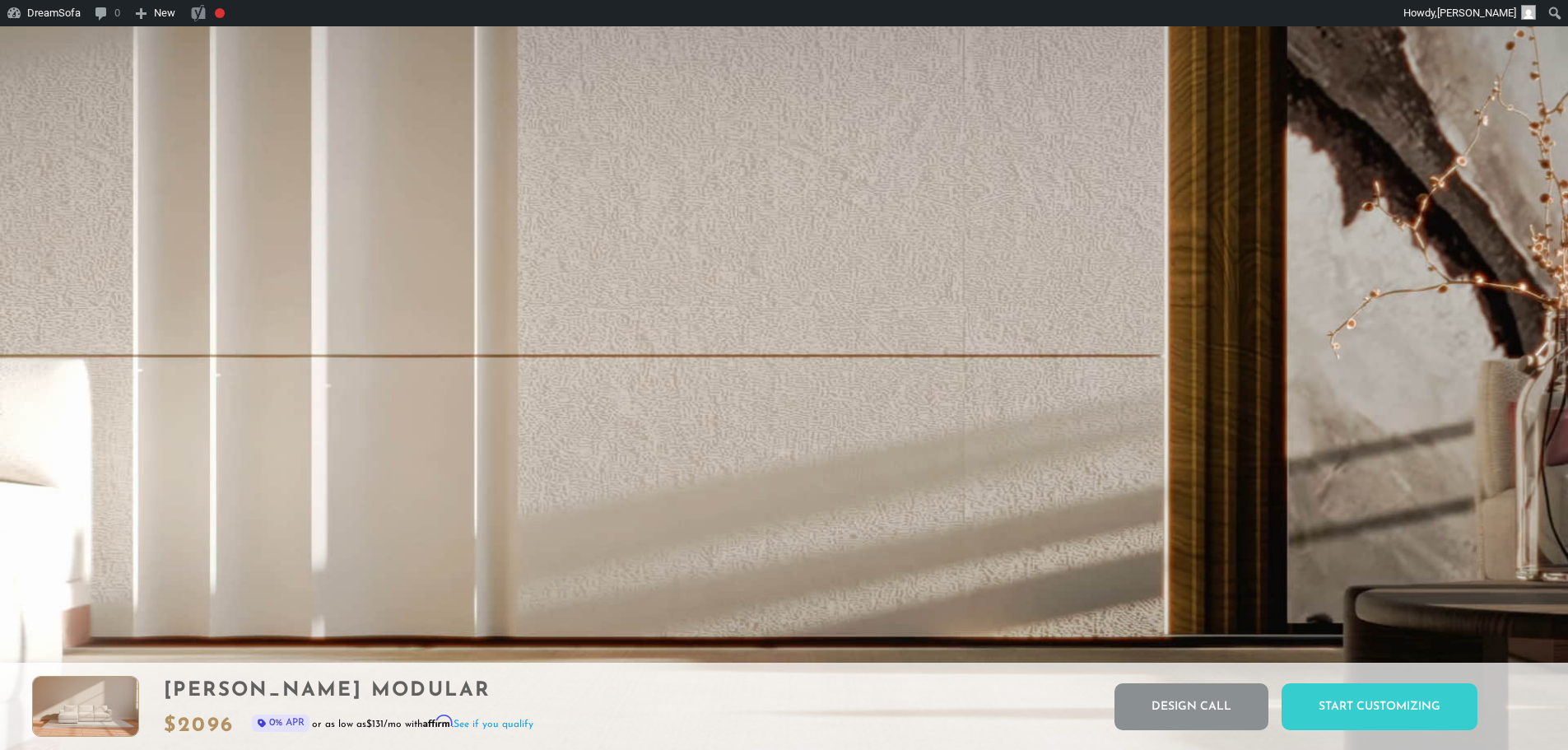
drag, startPoint x: 1177, startPoint y: 360, endPoint x: 1181, endPoint y: 174, distance: 186.0
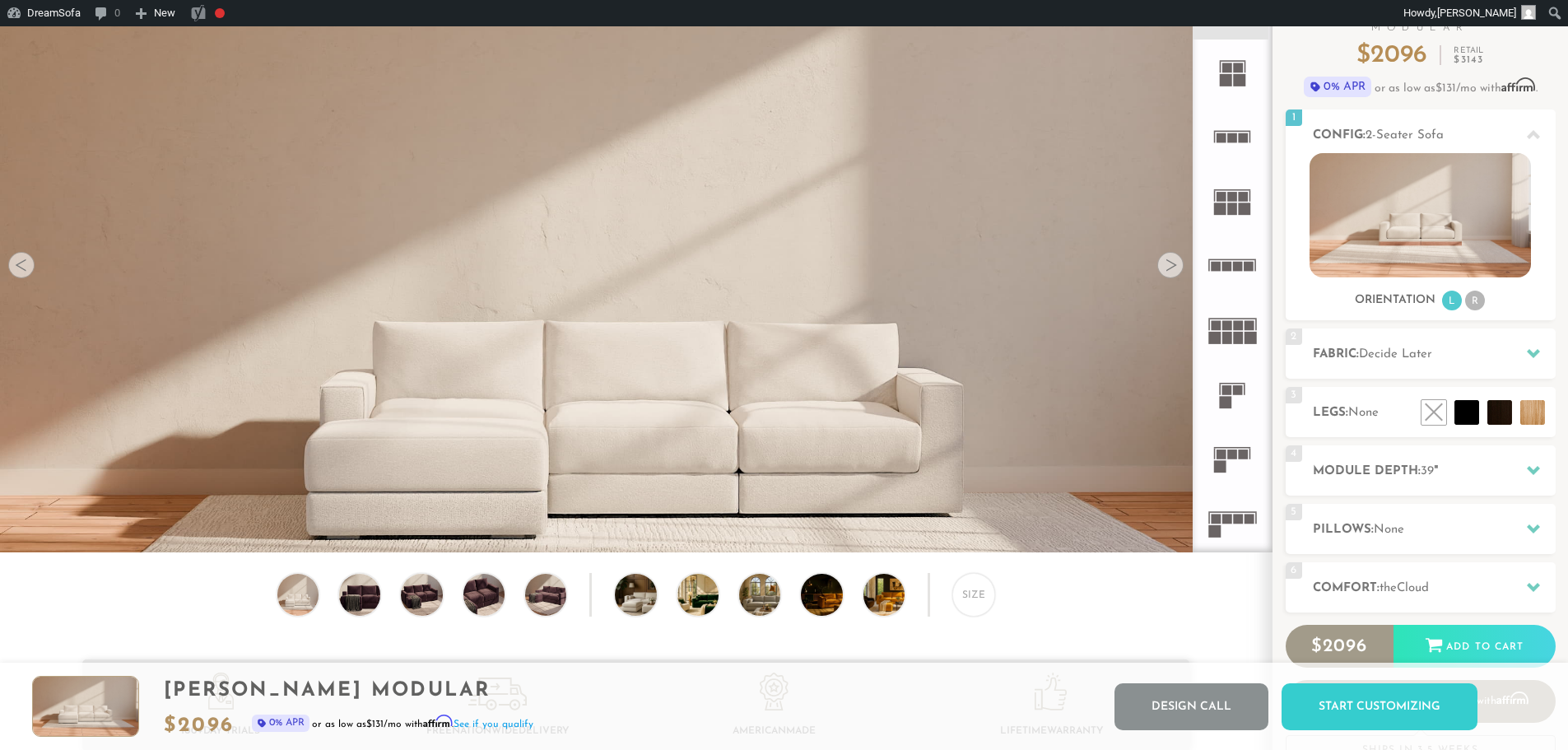
scroll to position [0, 0]
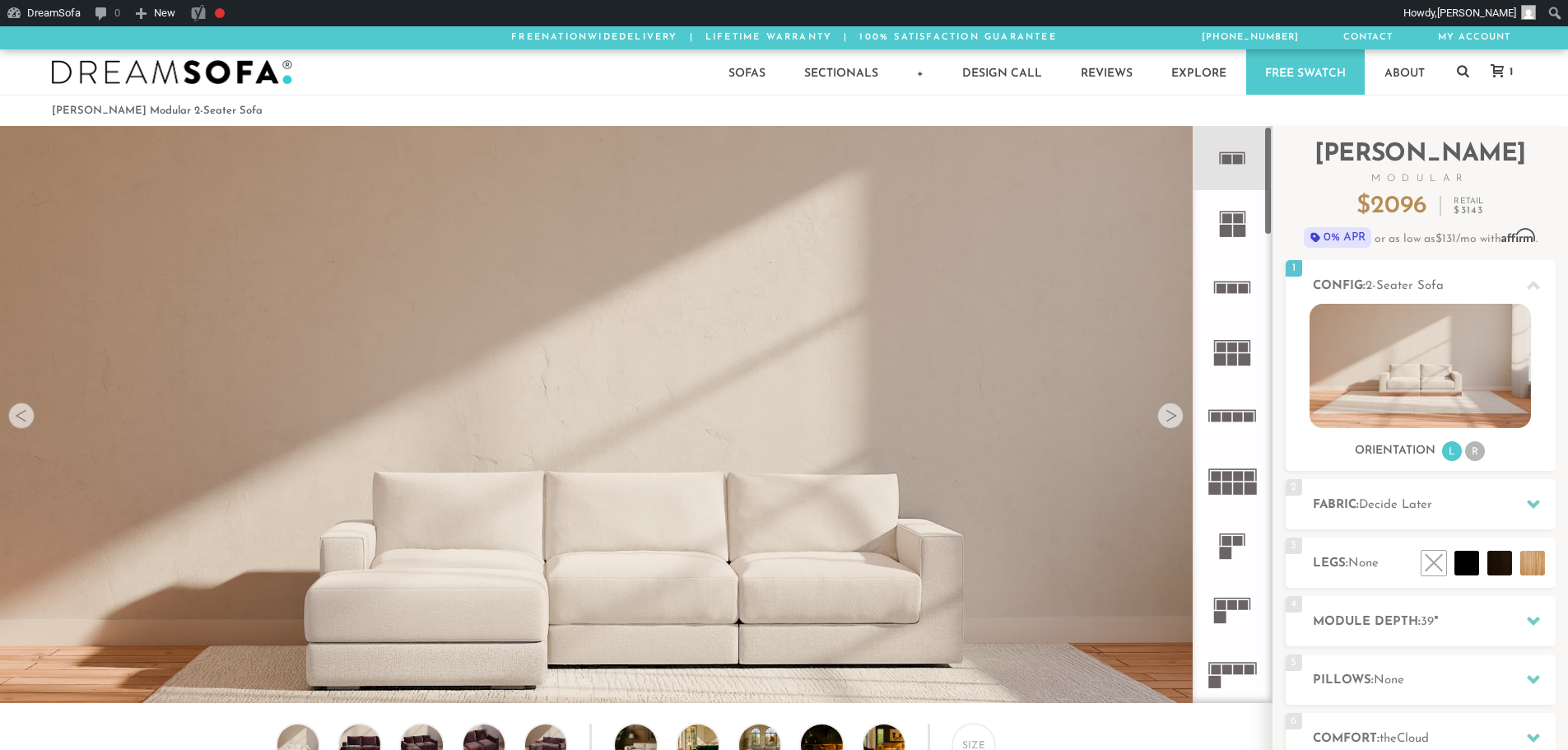
click at [1247, 286] on rect at bounding box center [1243, 288] width 10 height 10
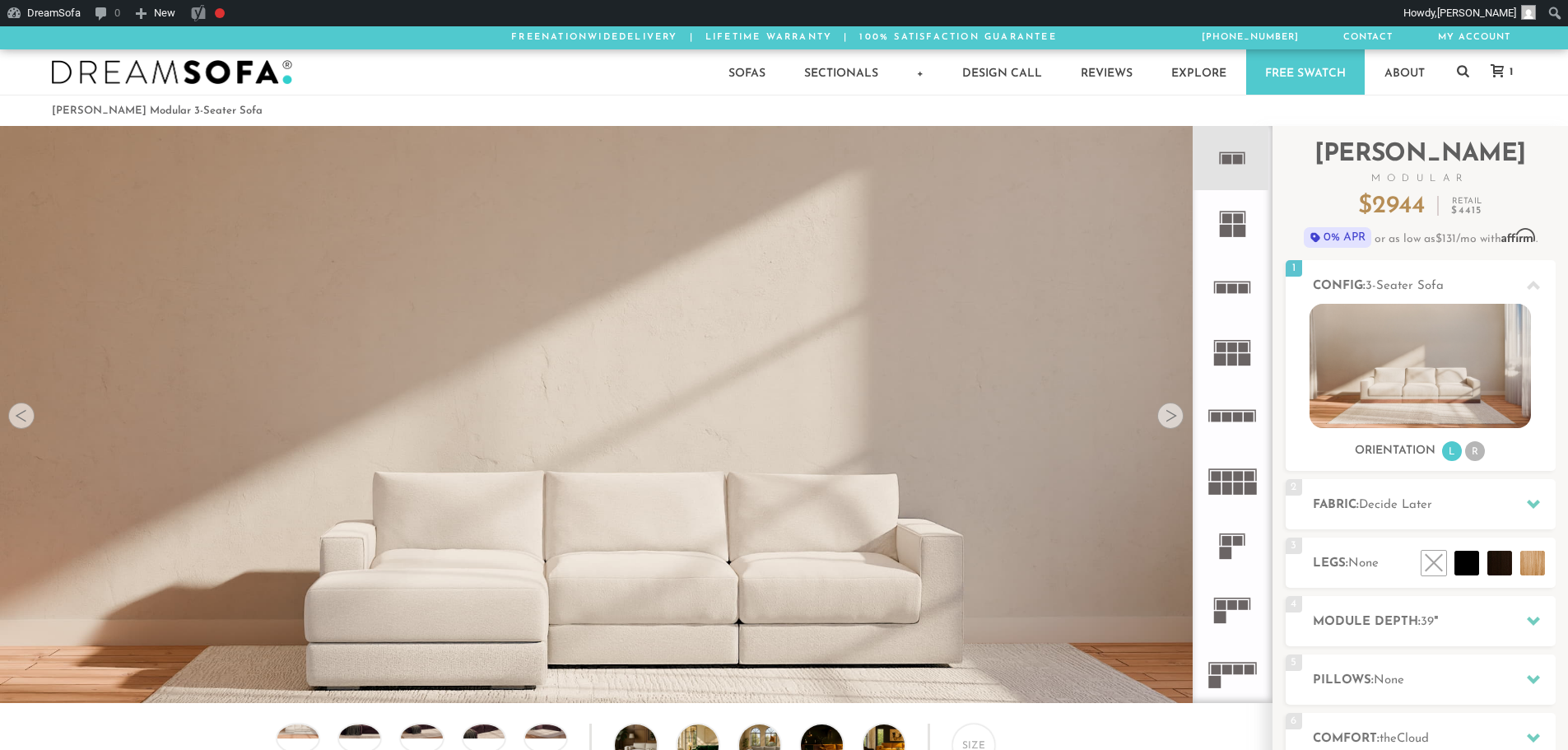
click at [1231, 201] on icon at bounding box center [1231, 222] width 64 height 64
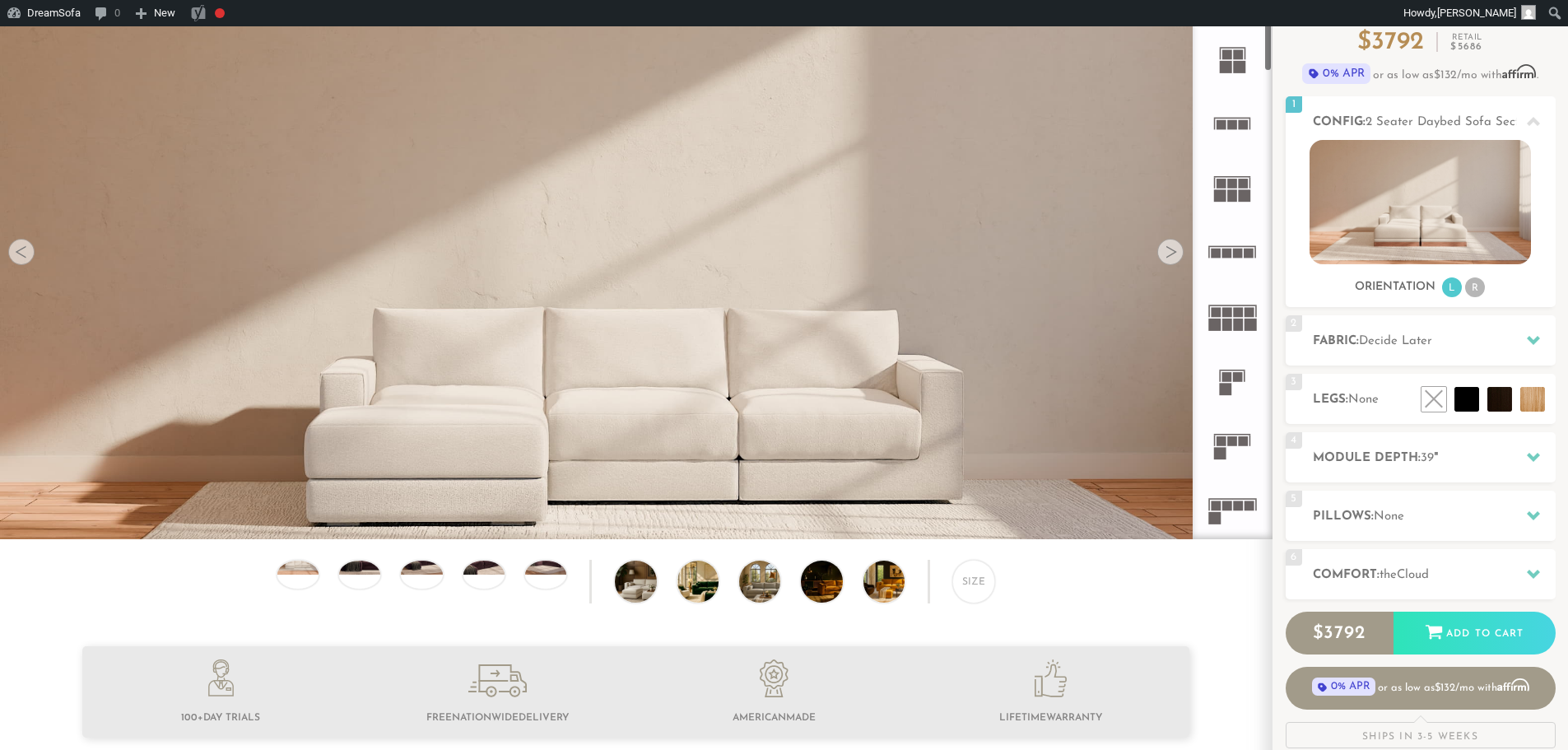
scroll to position [164, 0]
click at [560, 568] on img at bounding box center [545, 559] width 49 height 28
click at [311, 574] on img at bounding box center [298, 559] width 49 height 28
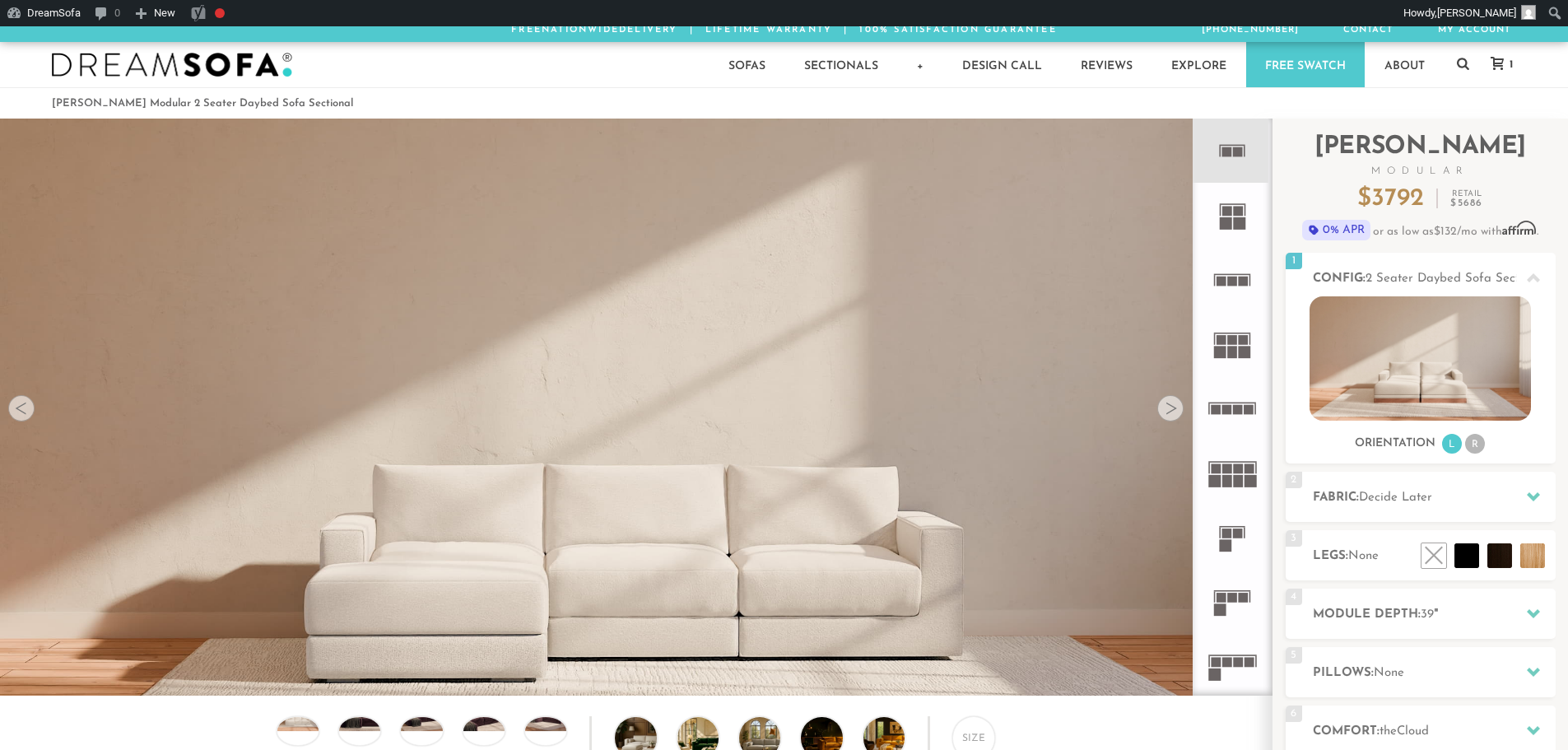
scroll to position [0, 0]
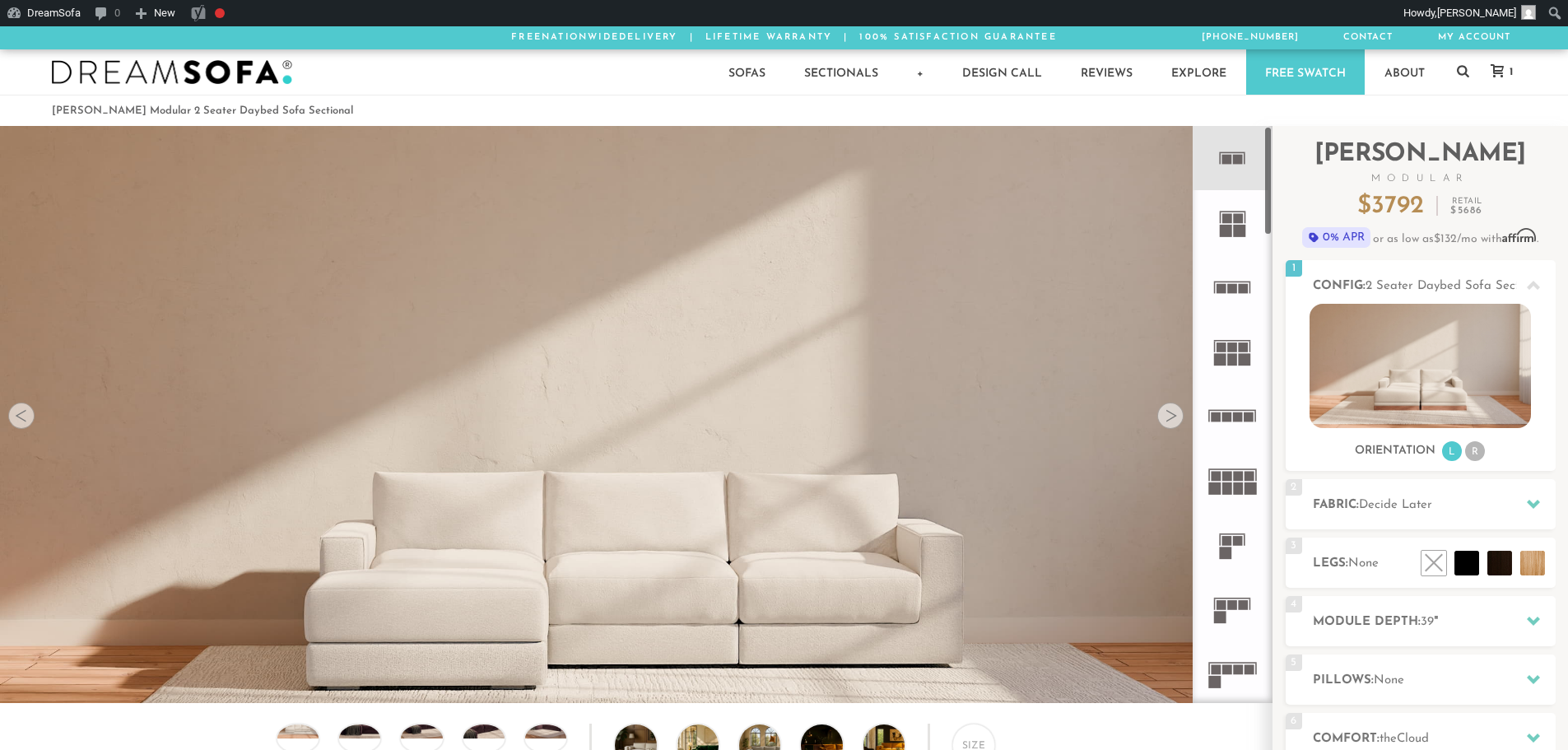
click at [1218, 205] on icon at bounding box center [1231, 222] width 64 height 64
click at [1225, 164] on rect at bounding box center [1227, 160] width 10 height 10
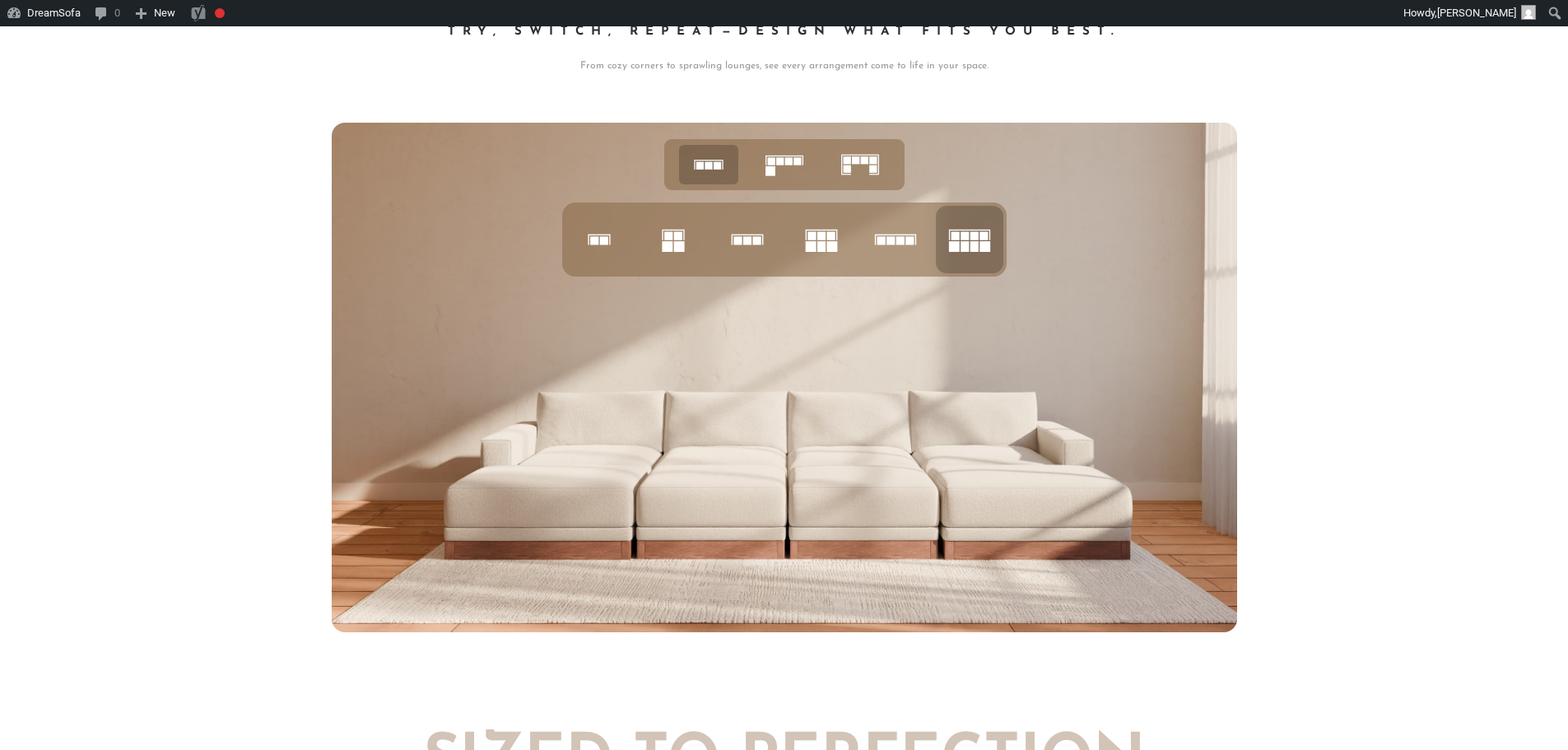
scroll to position [7140, 0]
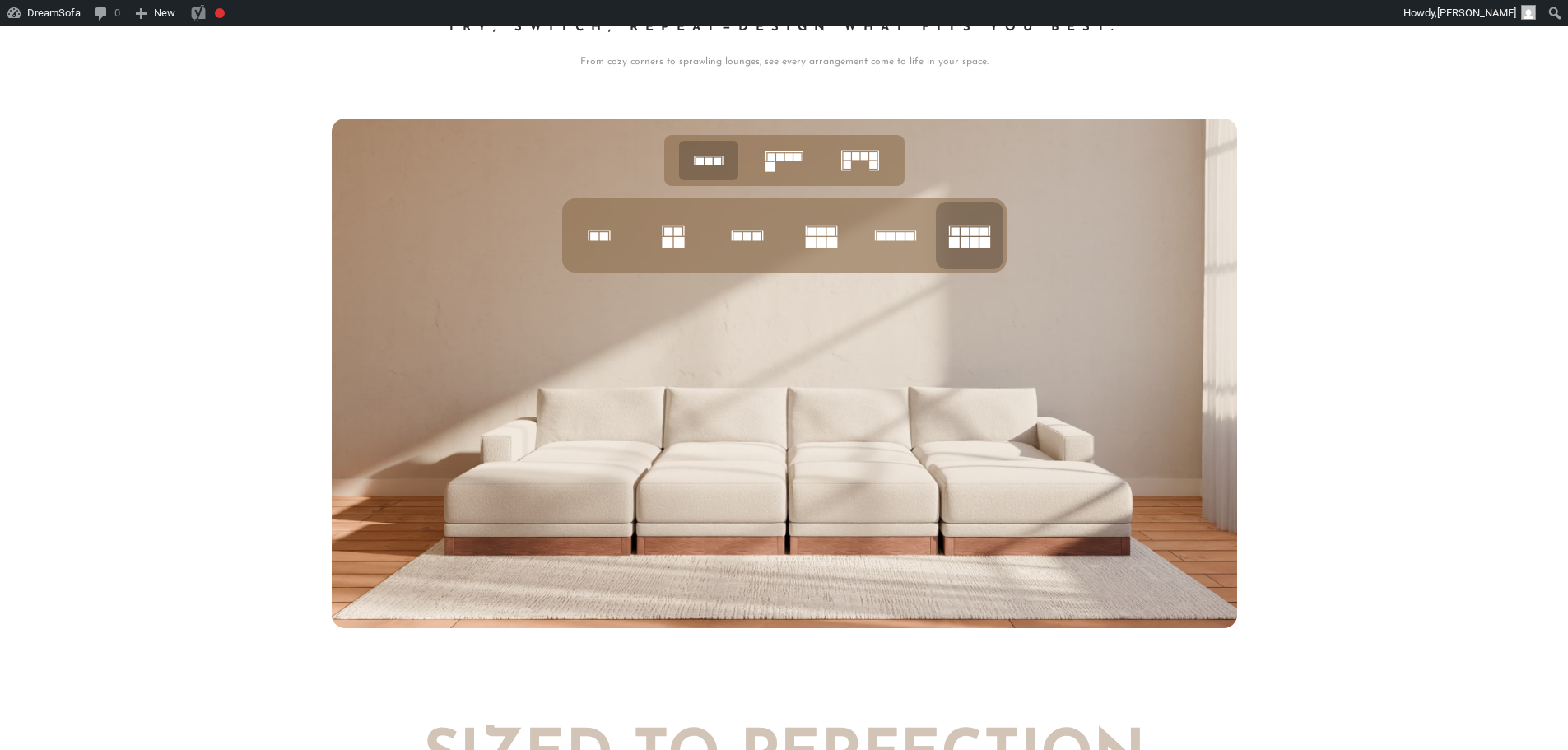
click at [608, 237] on icon at bounding box center [599, 235] width 56 height 56
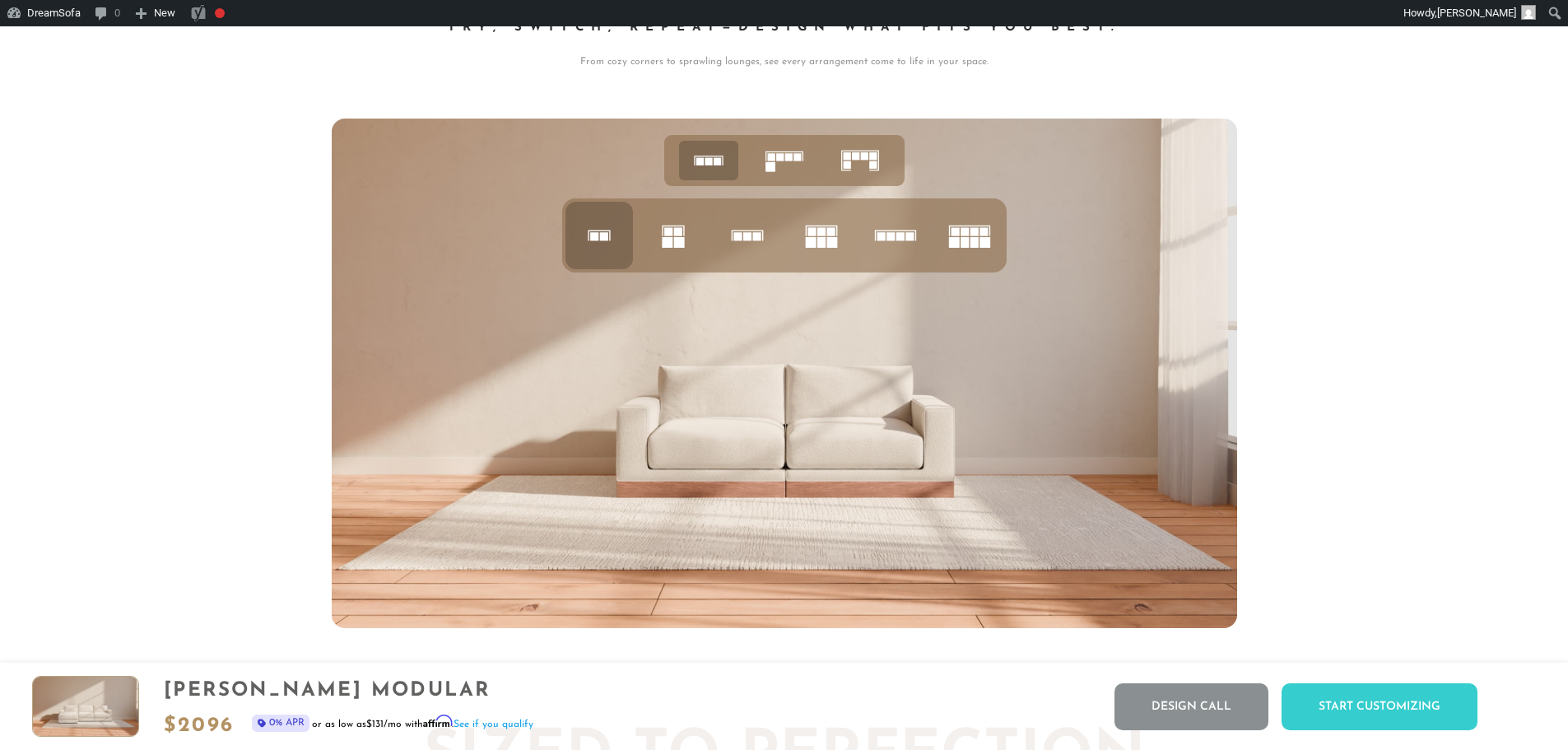
click at [931, 239] on ul at bounding box center [784, 235] width 444 height 74
click at [688, 250] on icon at bounding box center [673, 235] width 56 height 56
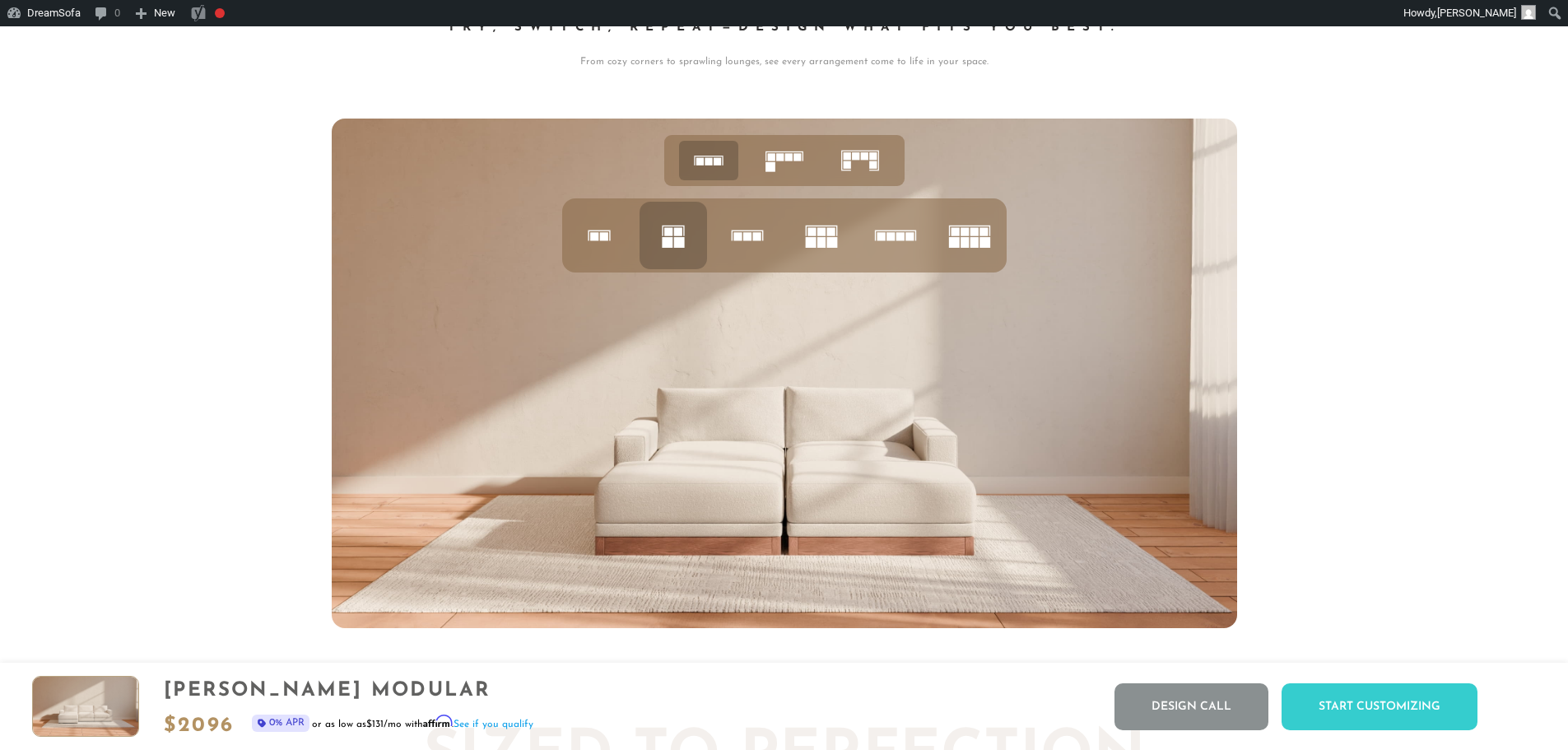
click at [754, 240] on rect at bounding box center [757, 236] width 9 height 9
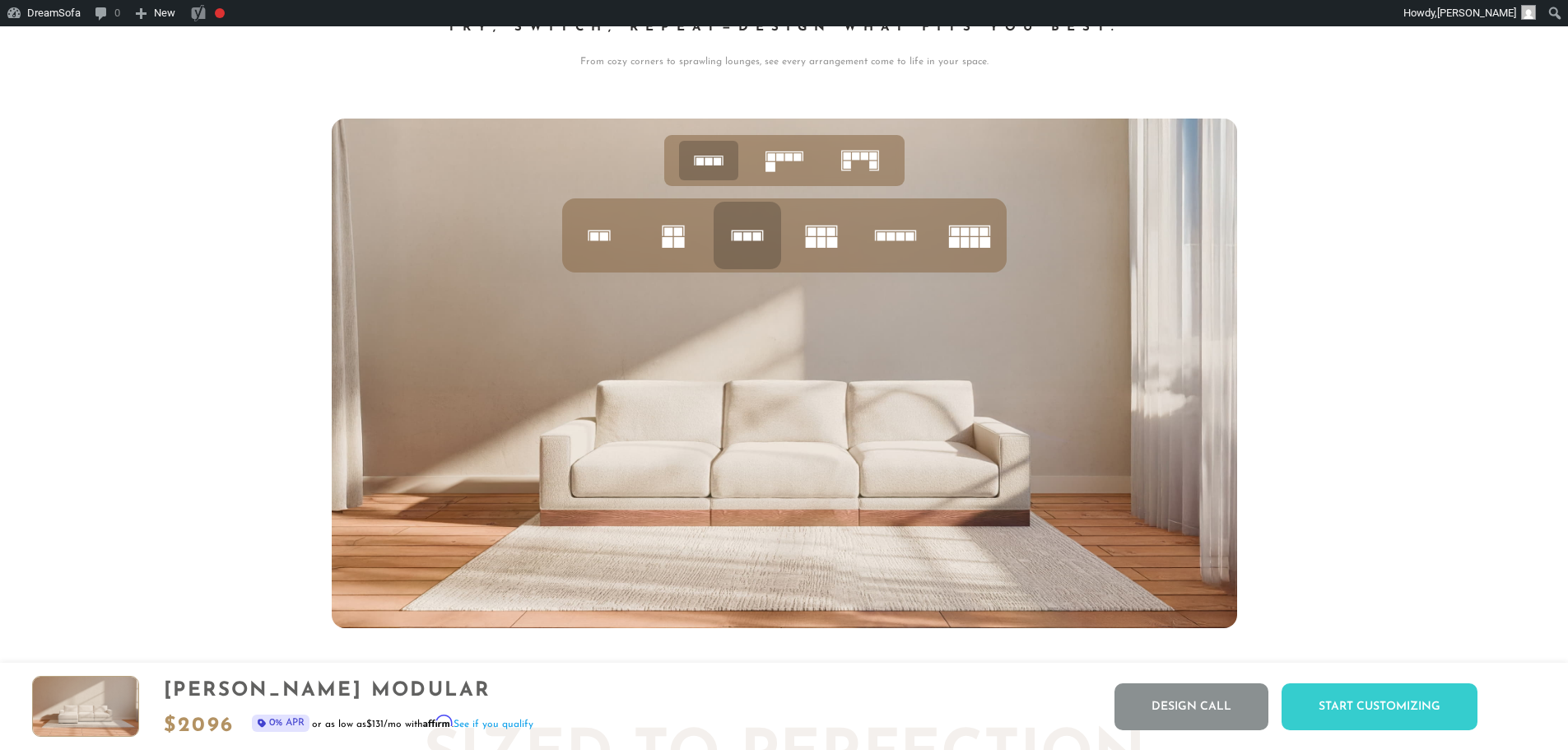
click at [804, 246] on icon at bounding box center [821, 235] width 56 height 56
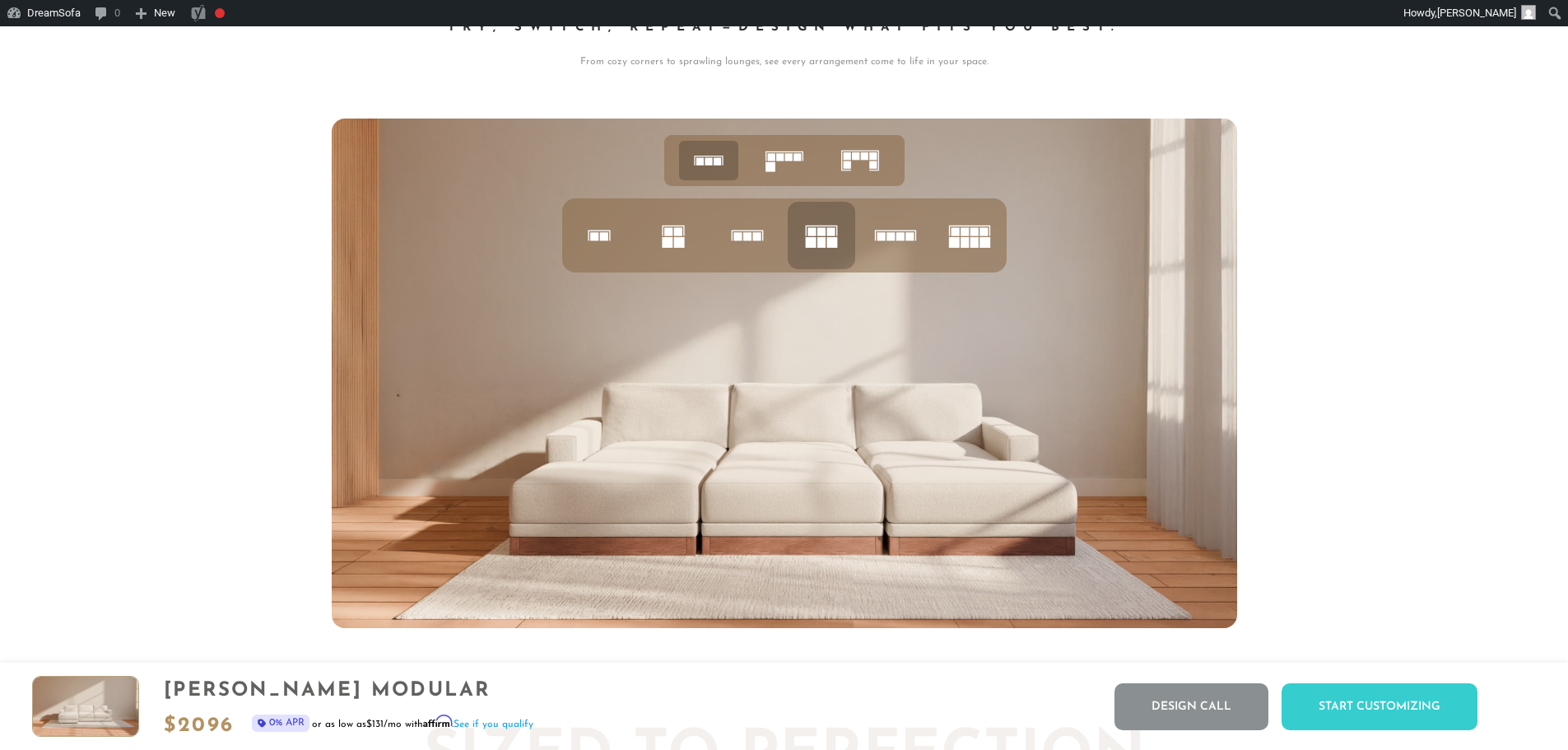
click at [864, 245] on li at bounding box center [895, 235] width 67 height 67
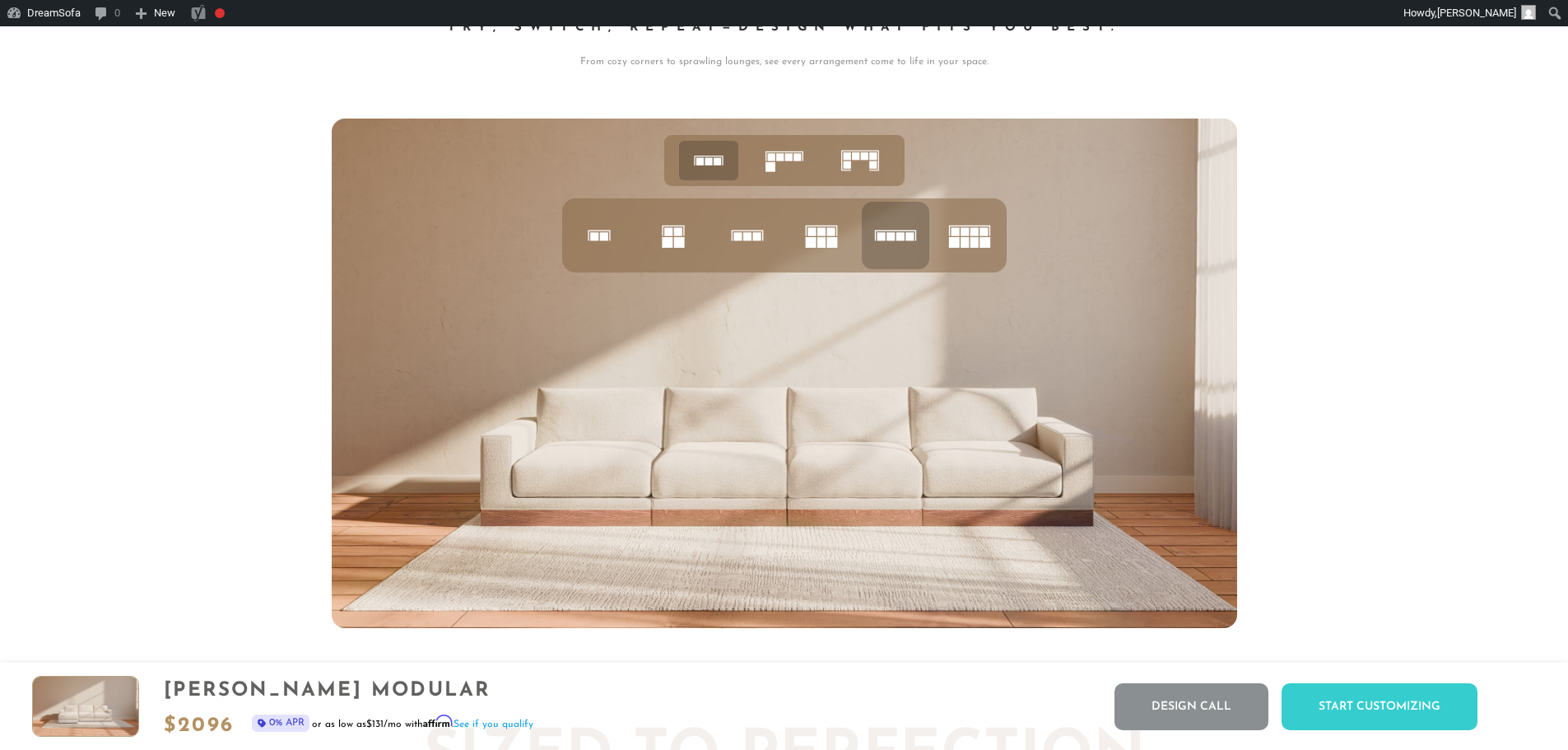
click at [955, 235] on rect at bounding box center [954, 232] width 9 height 9
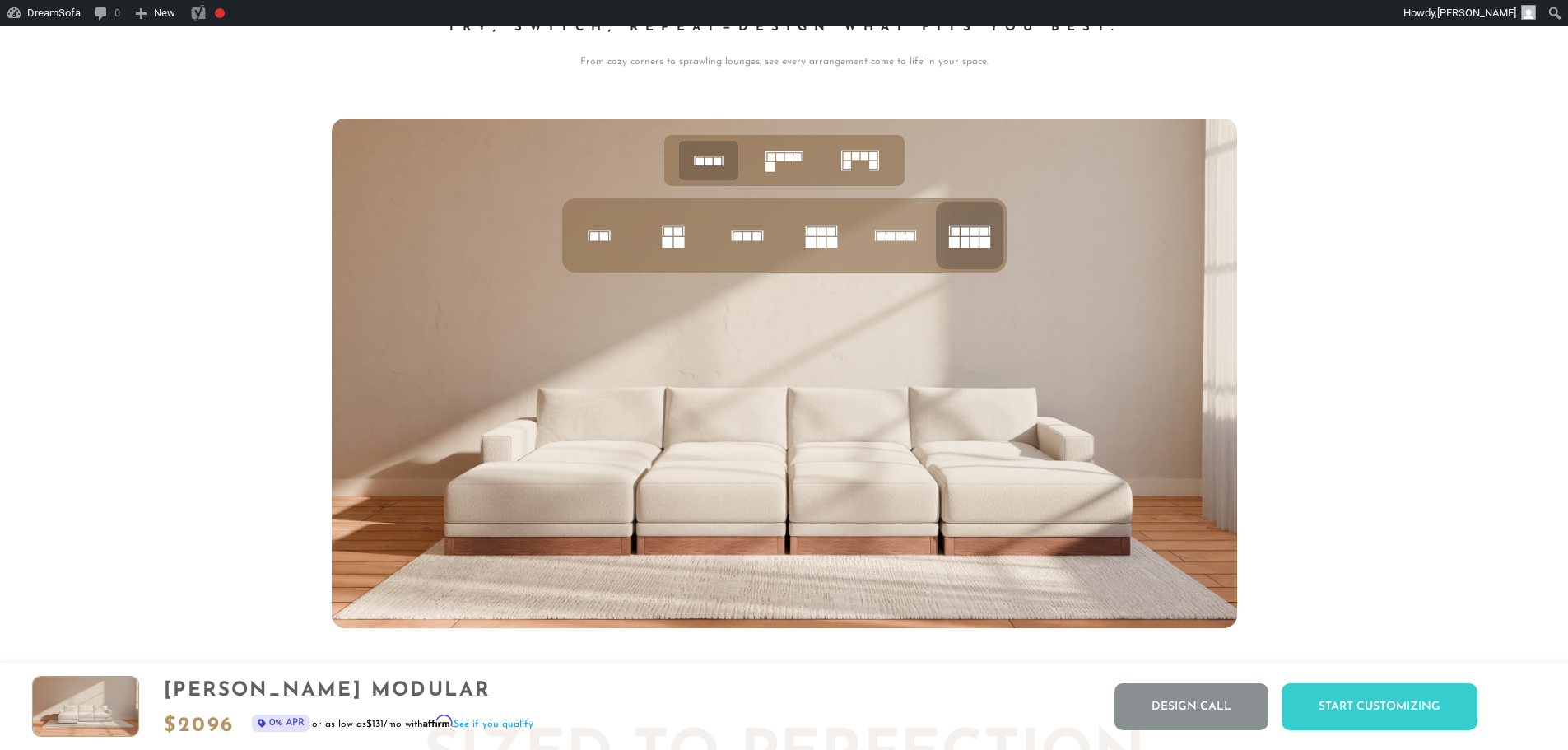
click at [783, 171] on icon at bounding box center [784, 160] width 51 height 51
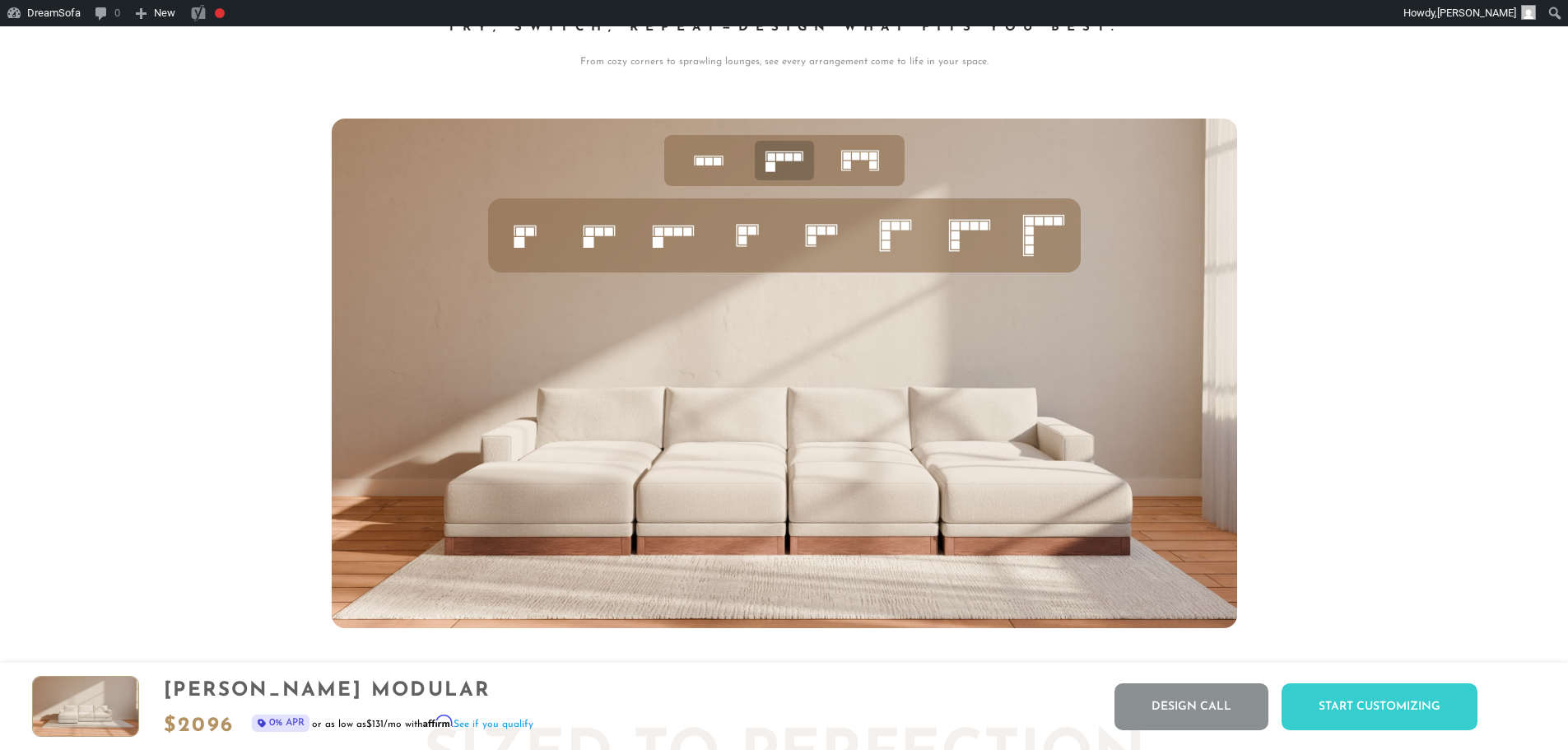
click at [533, 235] on rect at bounding box center [529, 232] width 9 height 9
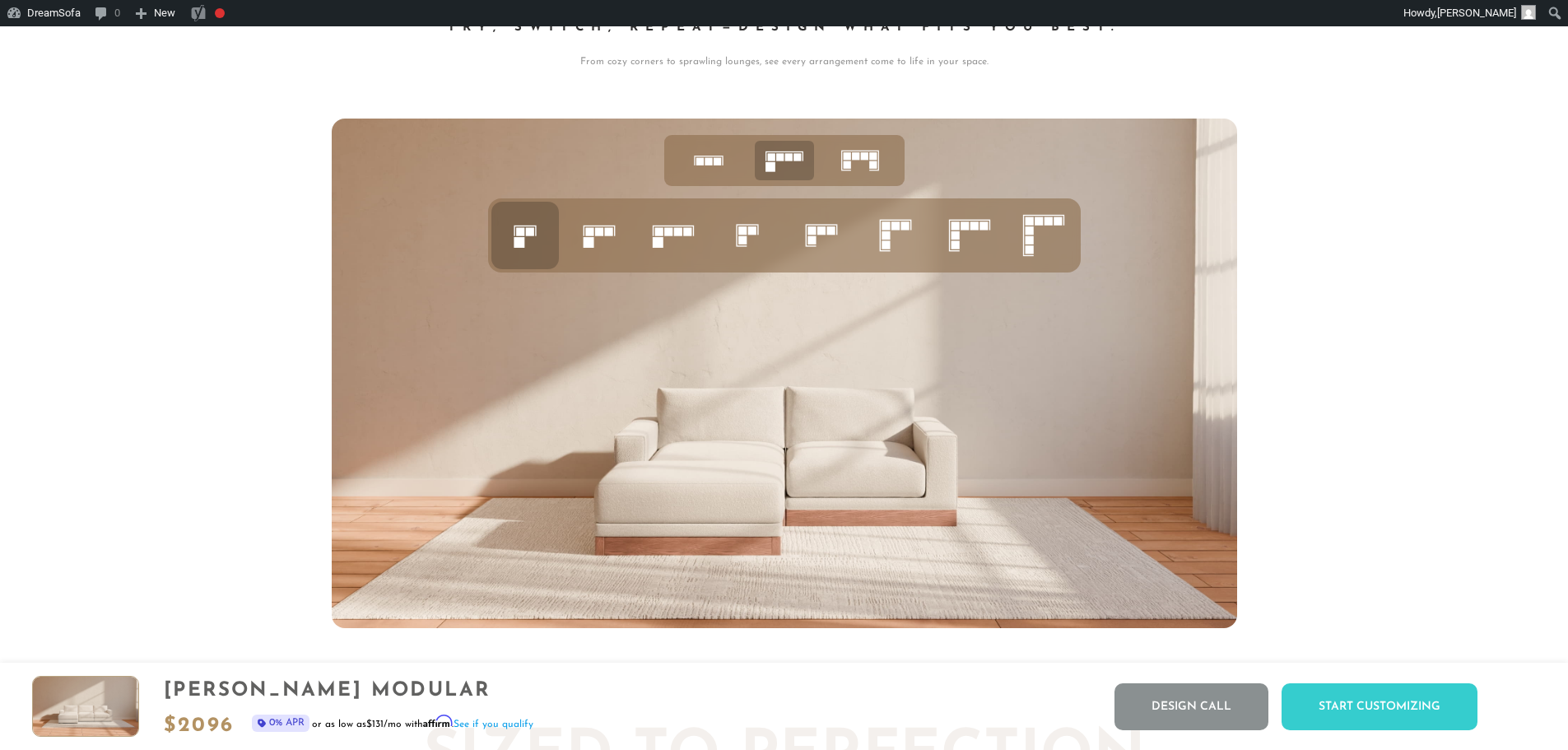
click at [633, 237] on ul at bounding box center [784, 235] width 592 height 74
click at [685, 234] on rect at bounding box center [688, 232] width 9 height 9
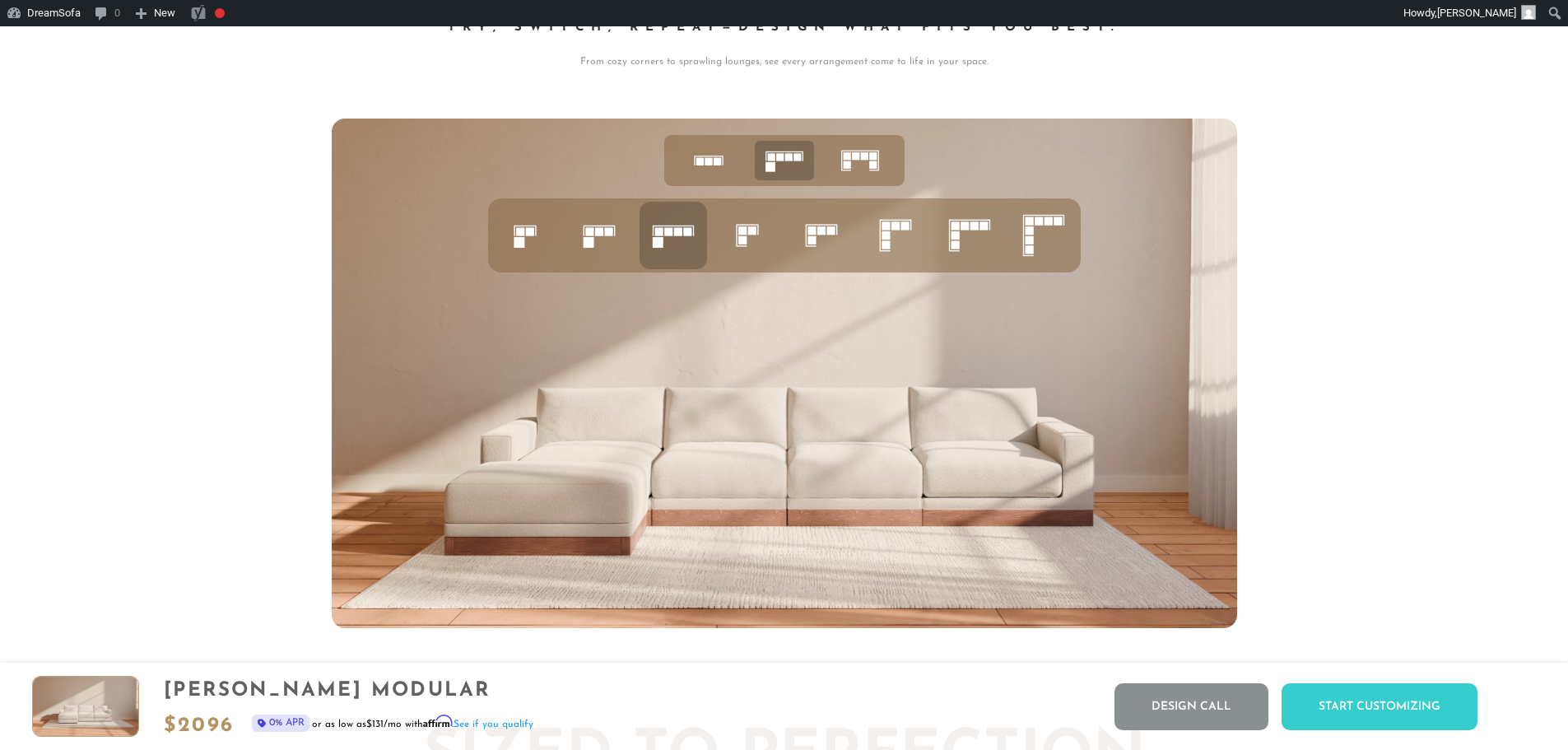
click at [784, 241] on ul at bounding box center [784, 235] width 592 height 74
click at [755, 234] on rect at bounding box center [752, 231] width 9 height 9
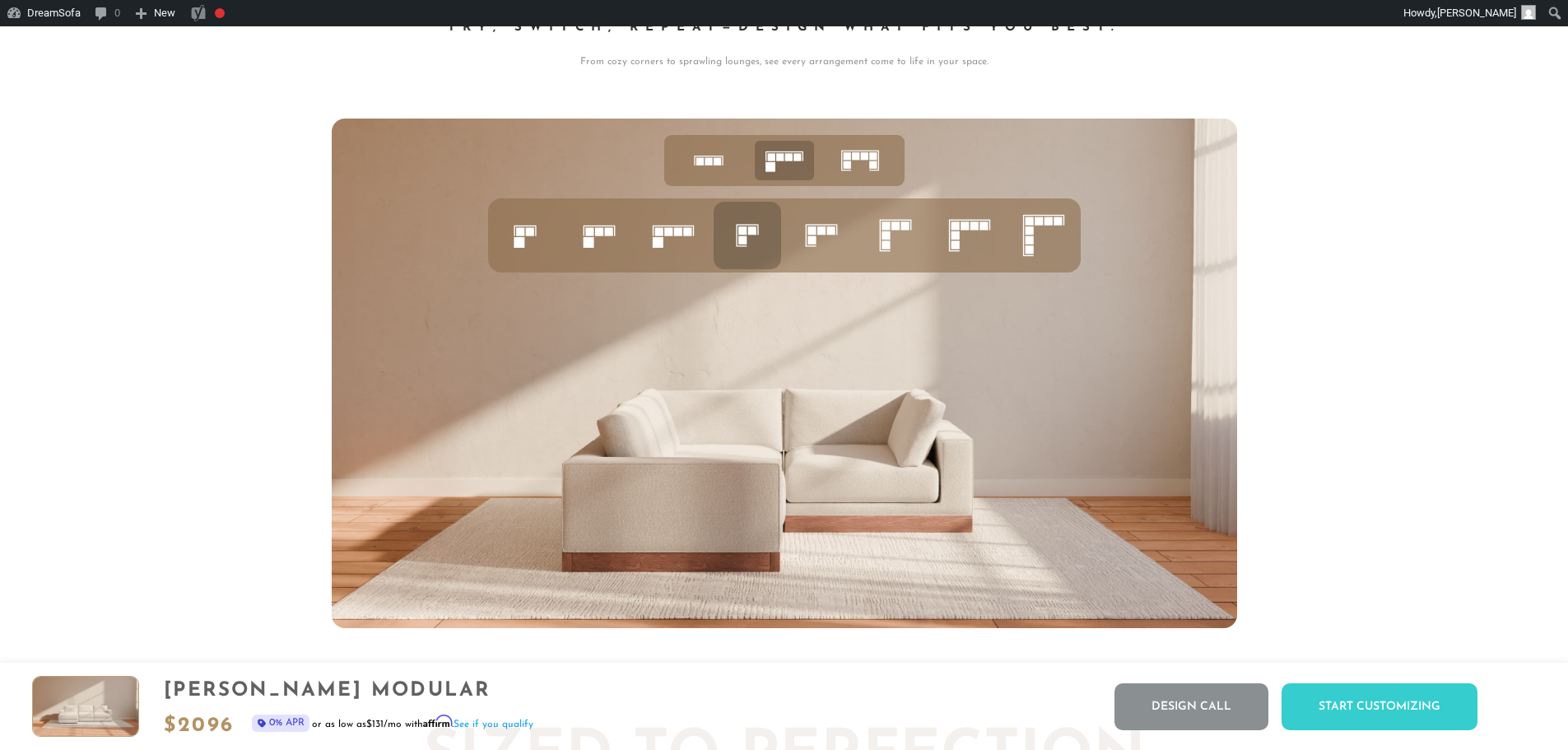
click at [842, 236] on icon at bounding box center [821, 235] width 56 height 56
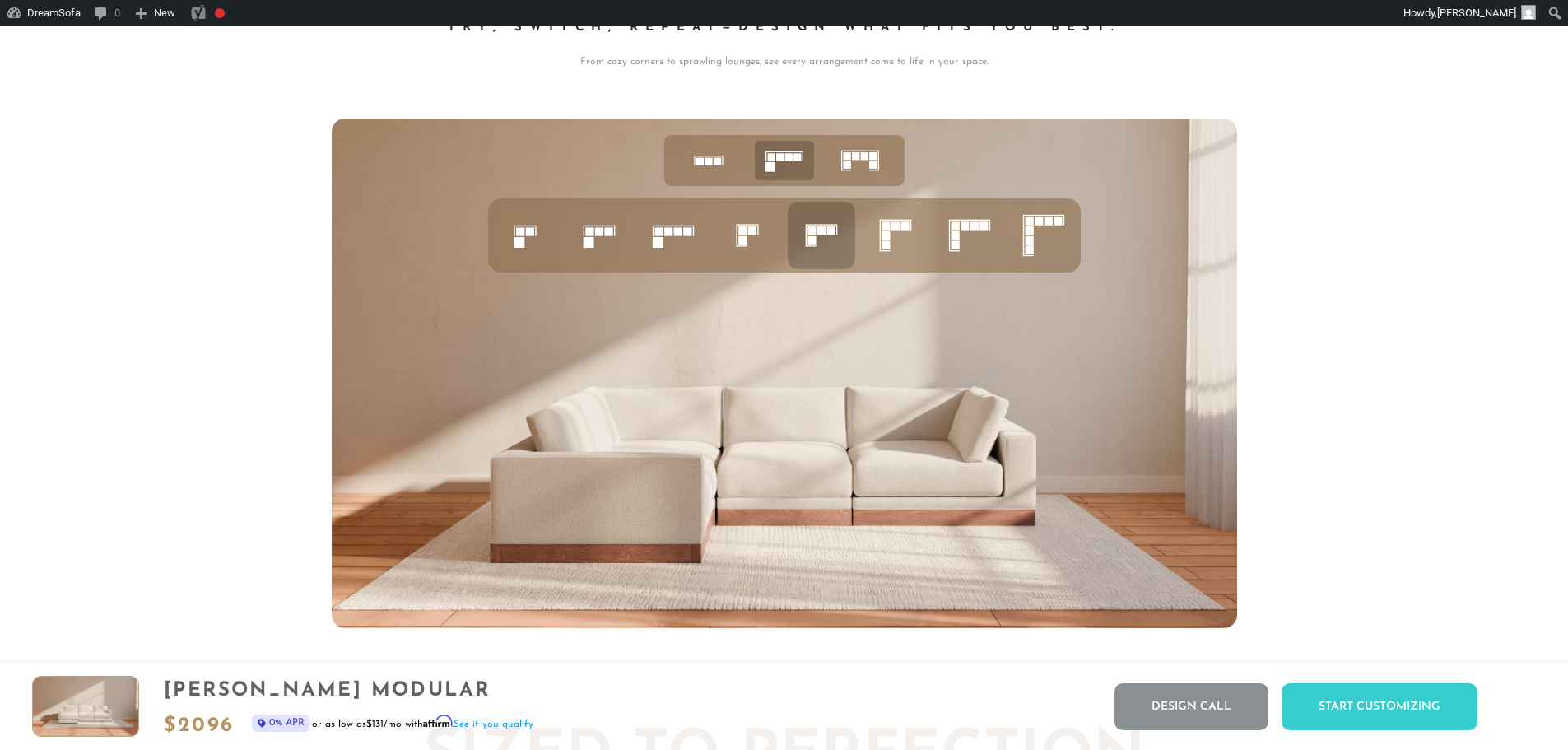
click at [894, 256] on icon at bounding box center [896, 235] width 56 height 56
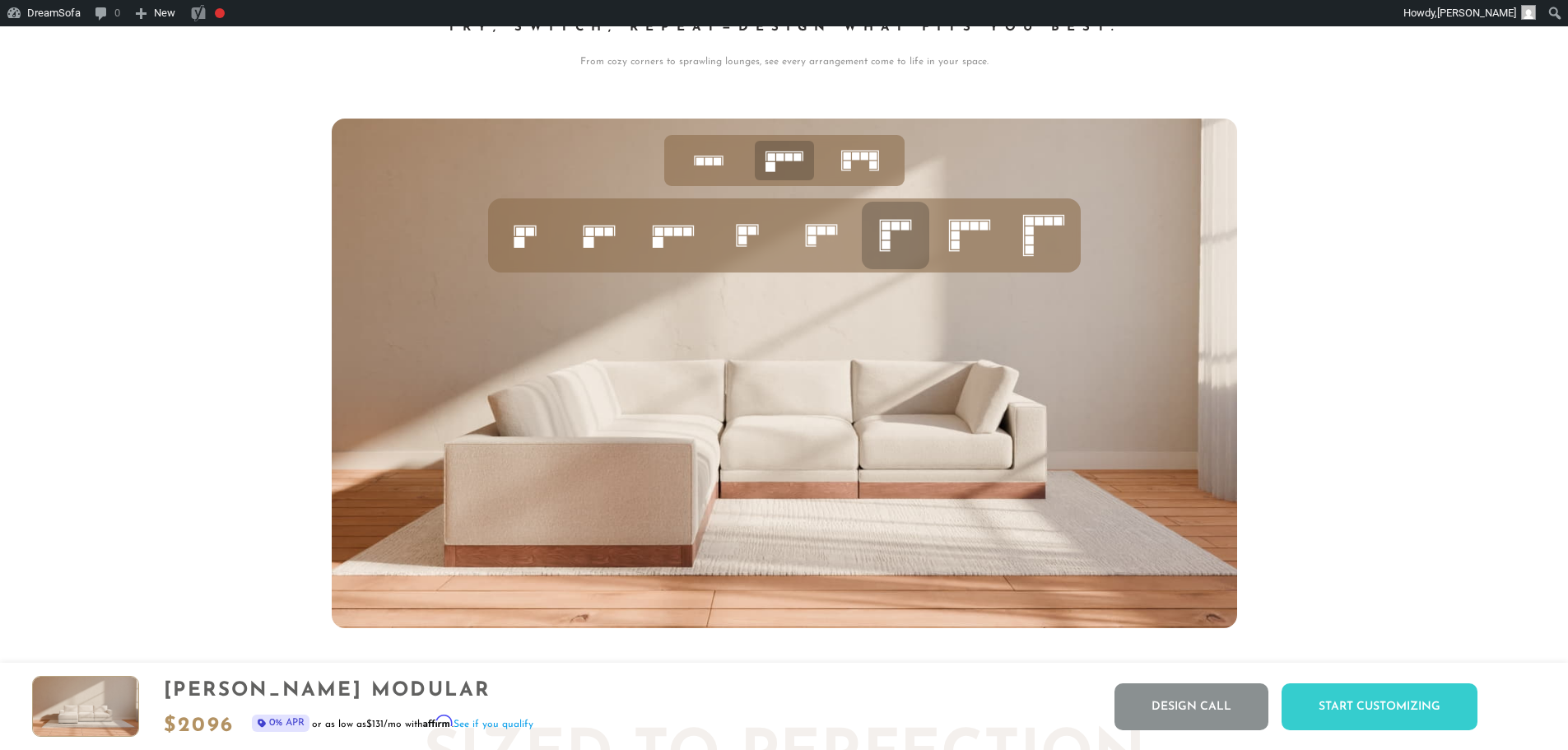
click at [954, 247] on rect at bounding box center [954, 245] width 9 height 9
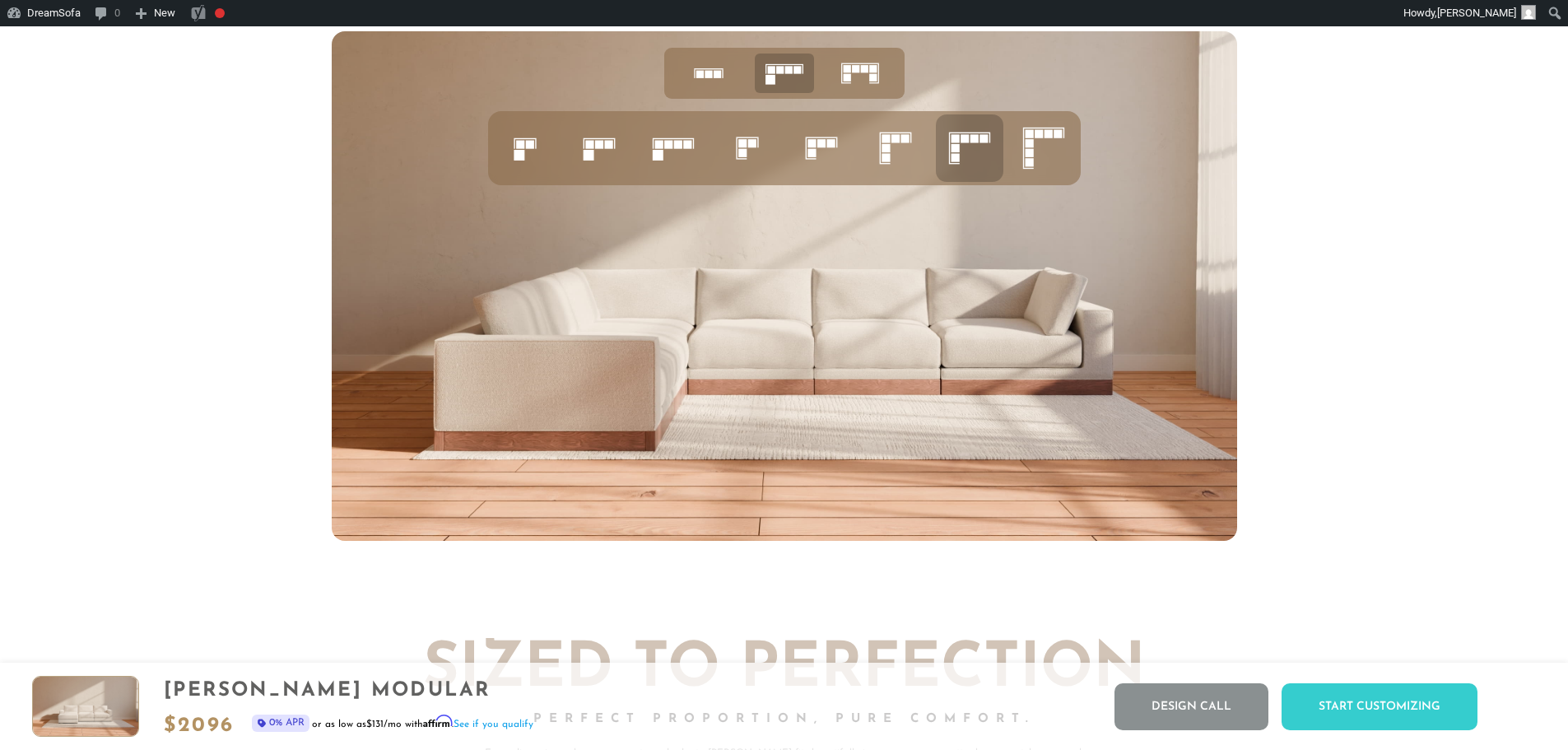
scroll to position [7225, 0]
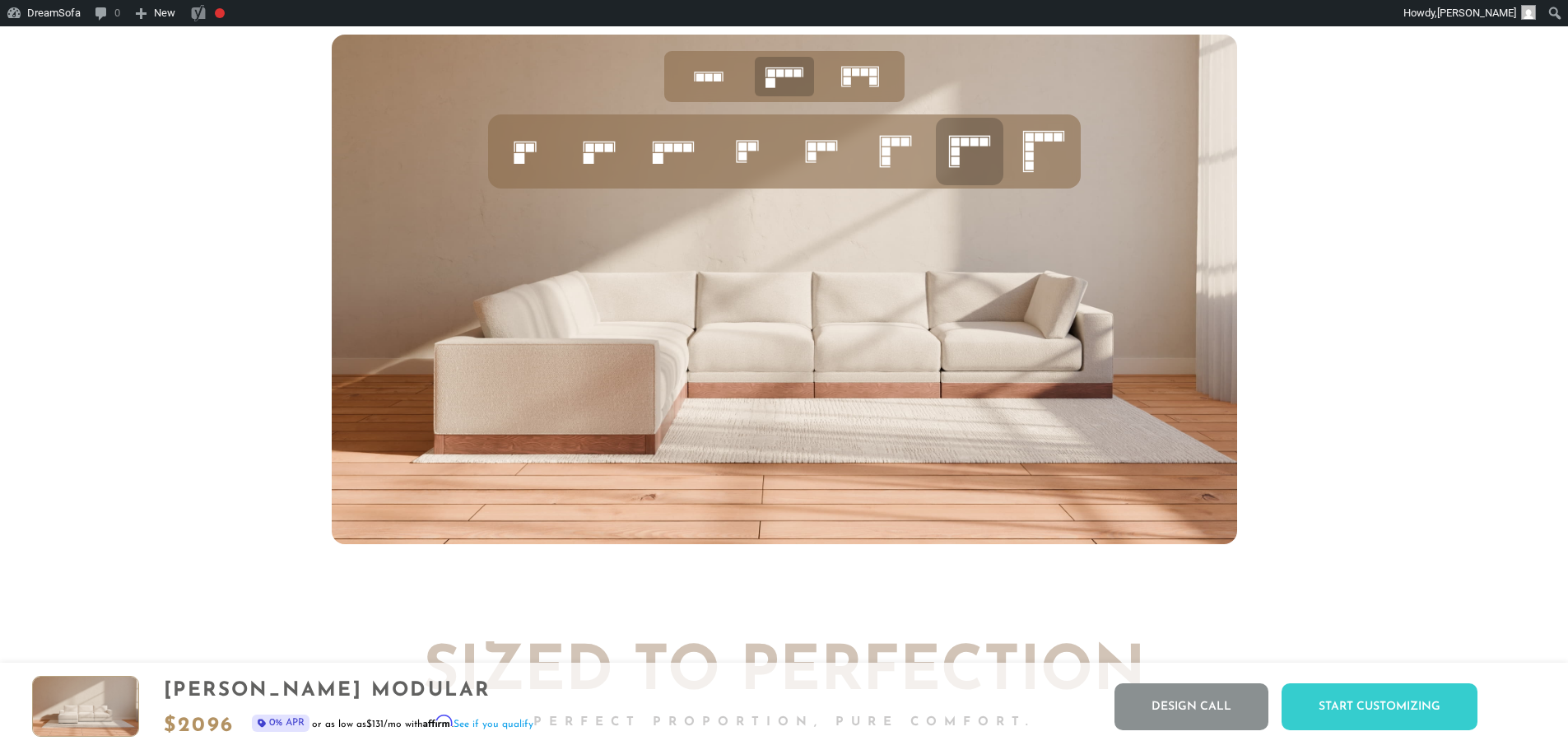
click at [1023, 171] on rect at bounding box center [1022, 152] width 1 height 39
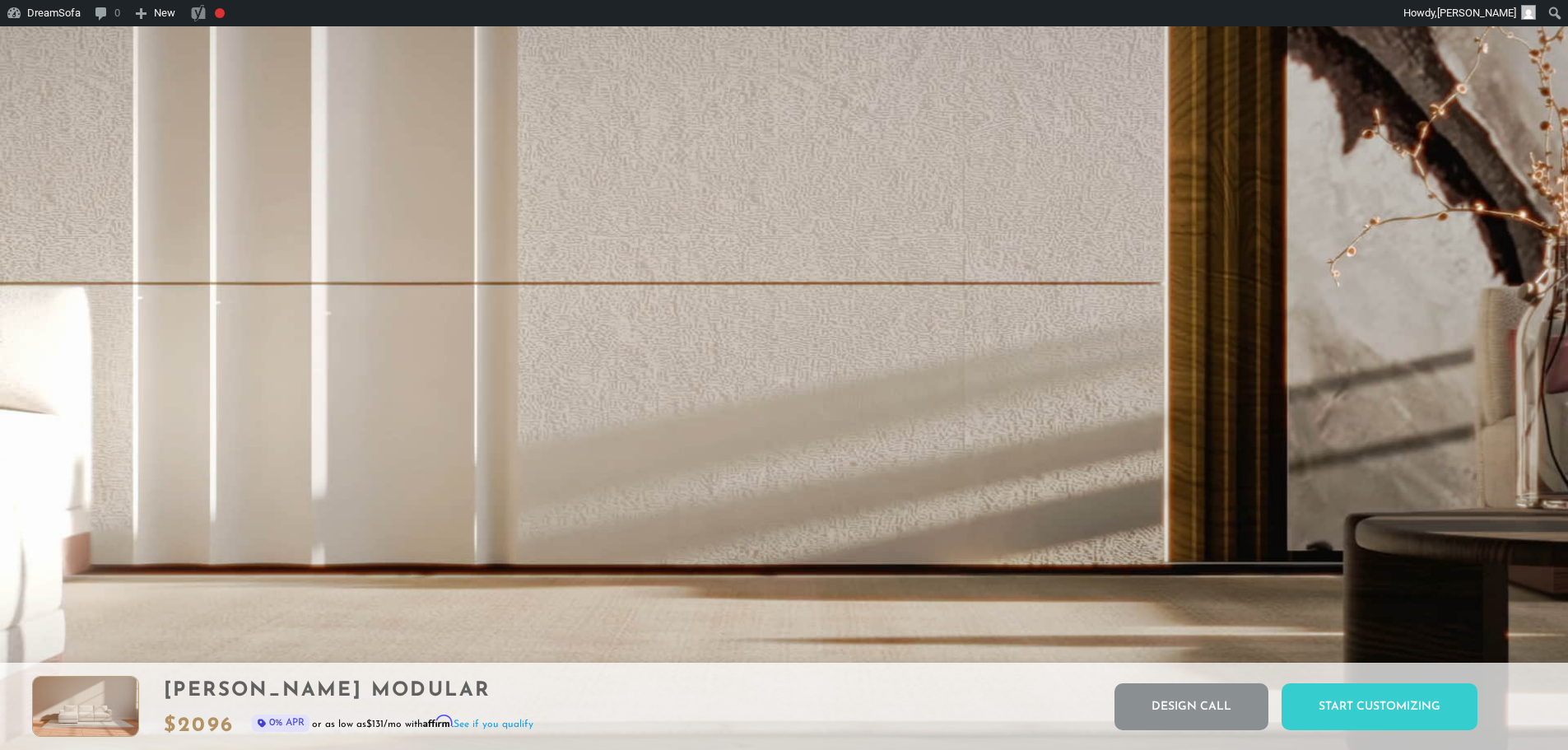
scroll to position [0, 0]
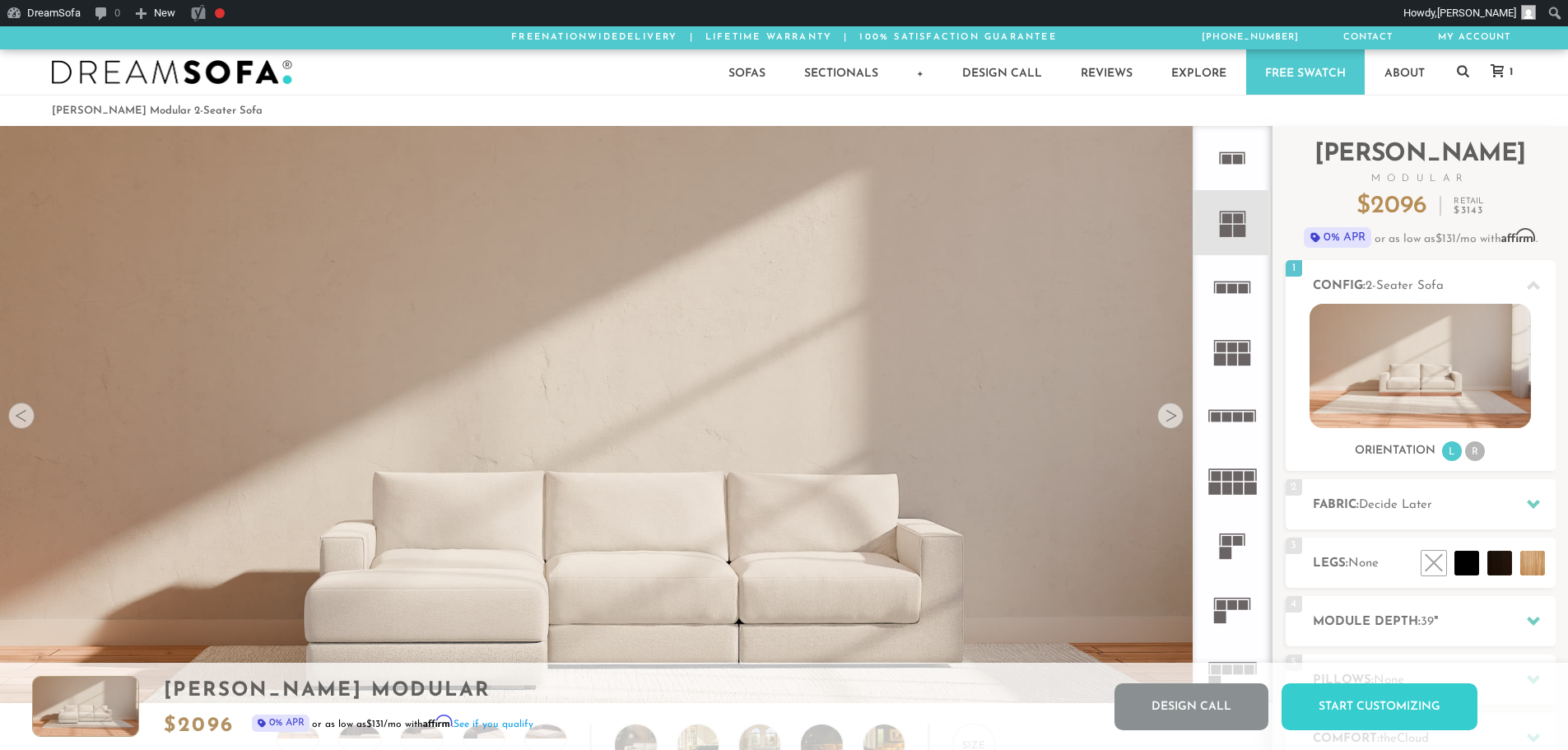
drag, startPoint x: 1460, startPoint y: 463, endPoint x: 1438, endPoint y: 164, distance: 299.8
